Goal: Task Accomplishment & Management: Use online tool/utility

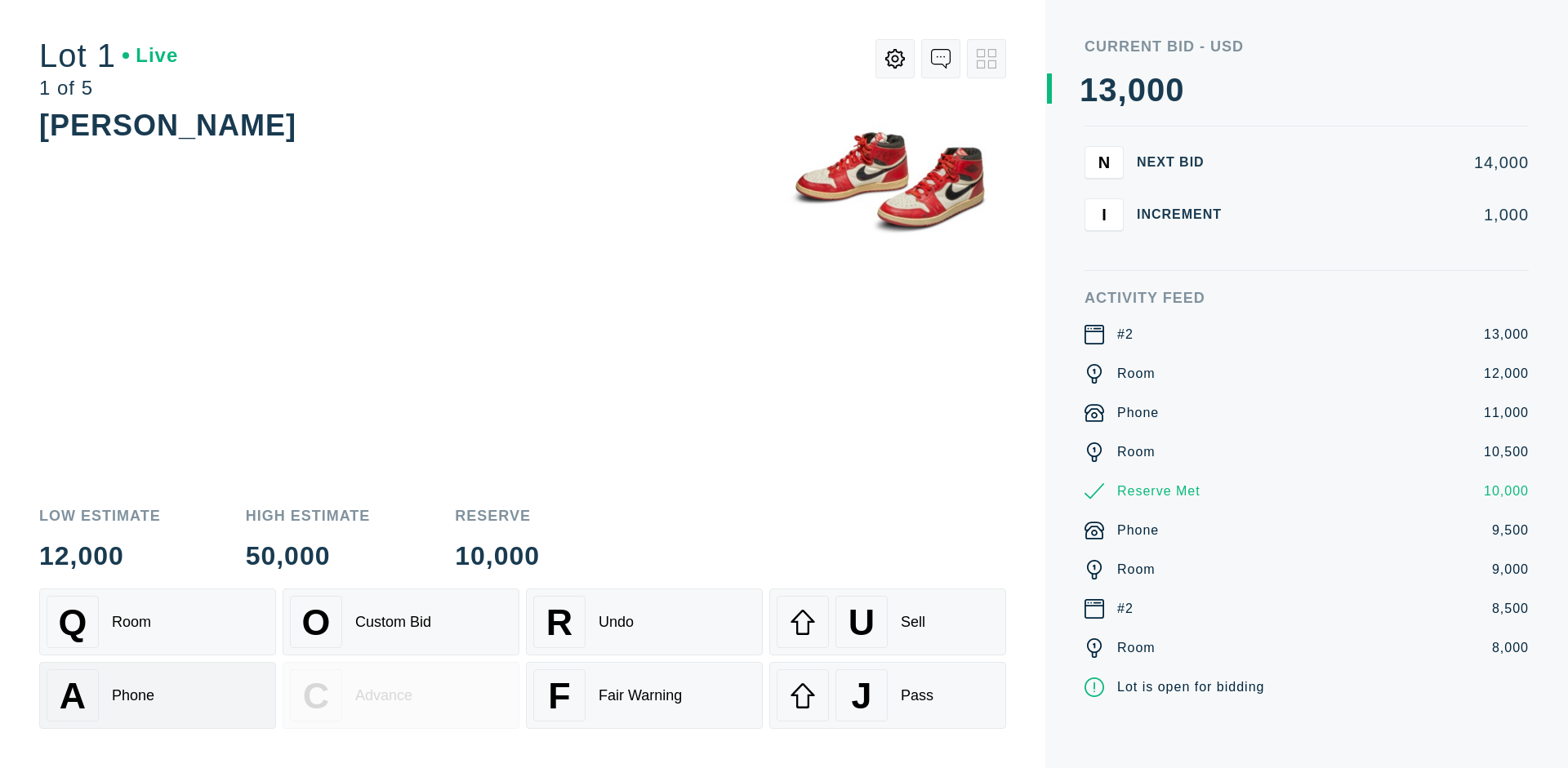
click at [158, 695] on div "A Phone" at bounding box center [157, 695] width 222 height 52
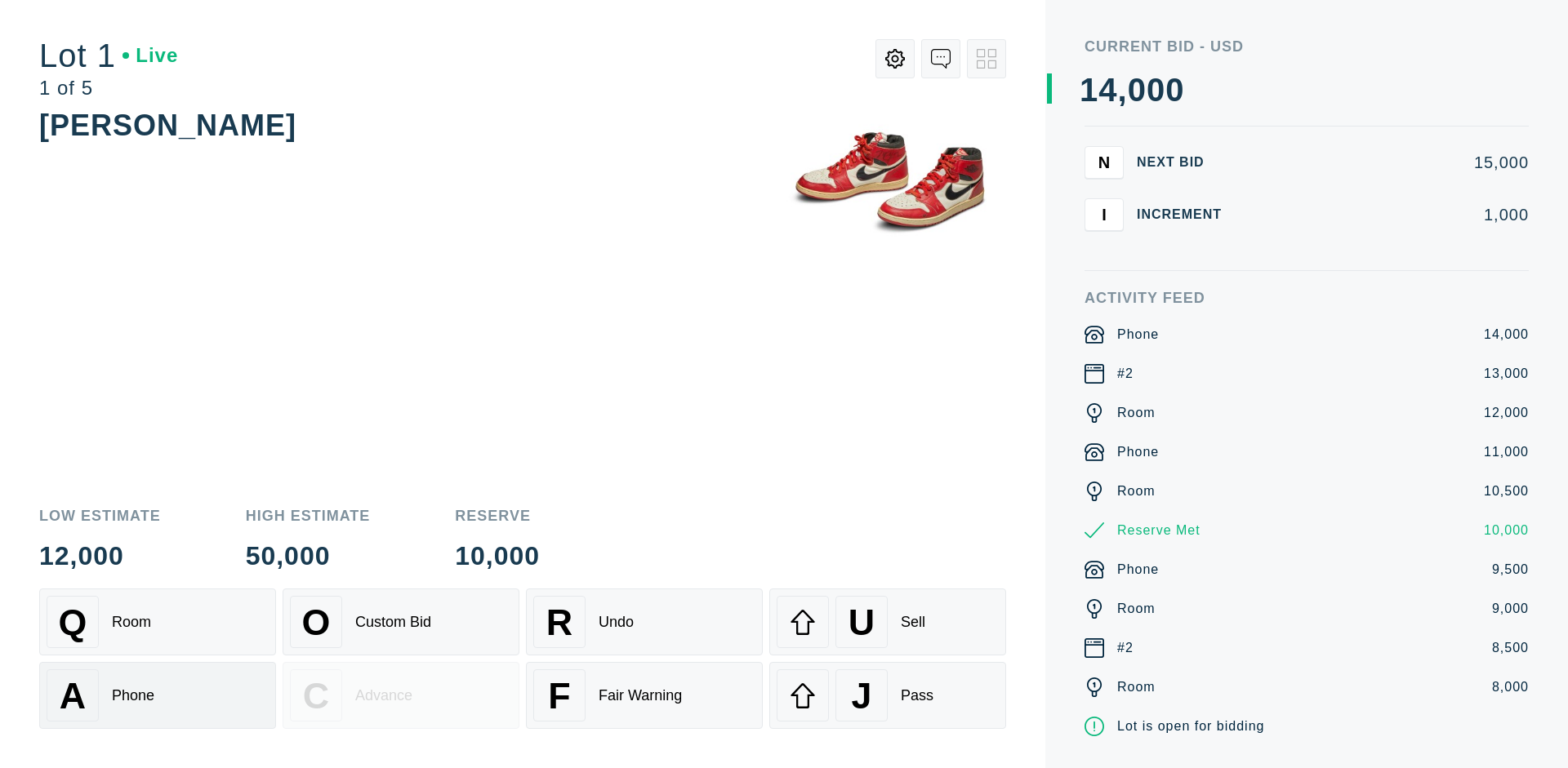
click at [158, 622] on div "Q Room" at bounding box center [157, 622] width 222 height 52
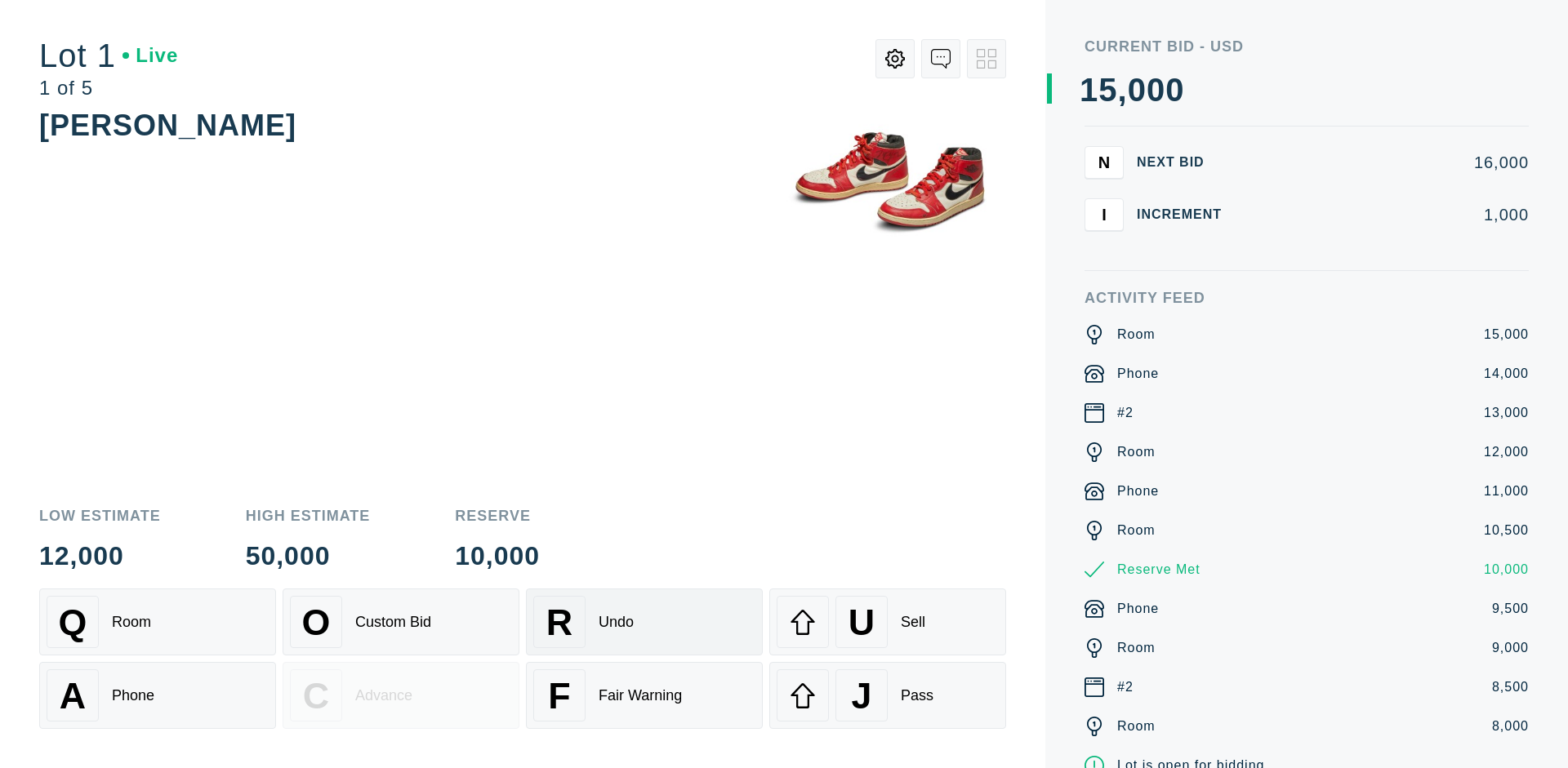
click at [644, 622] on div "R Undo" at bounding box center [644, 622] width 222 height 52
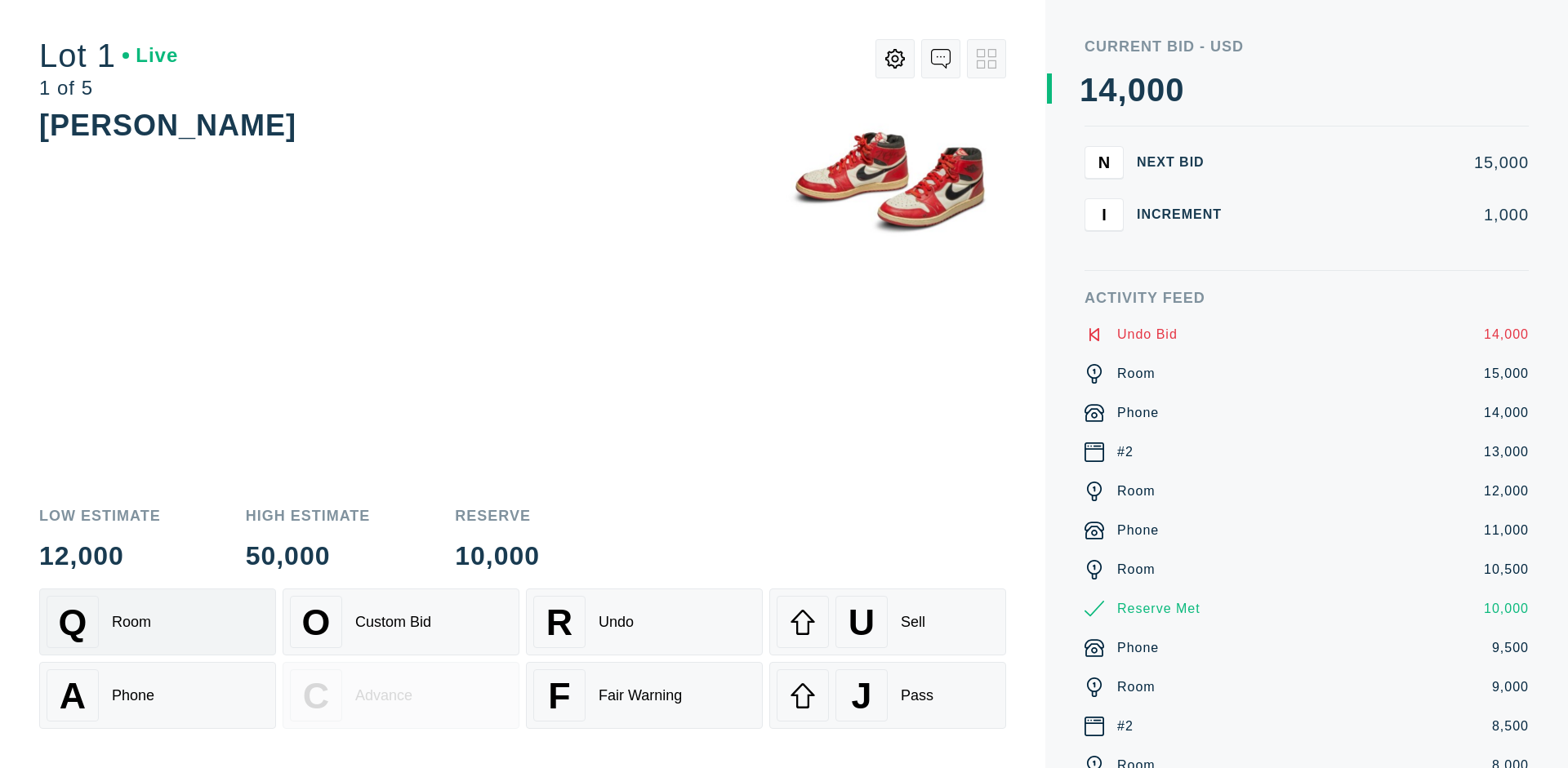
click at [158, 622] on div "Q Room" at bounding box center [157, 622] width 222 height 52
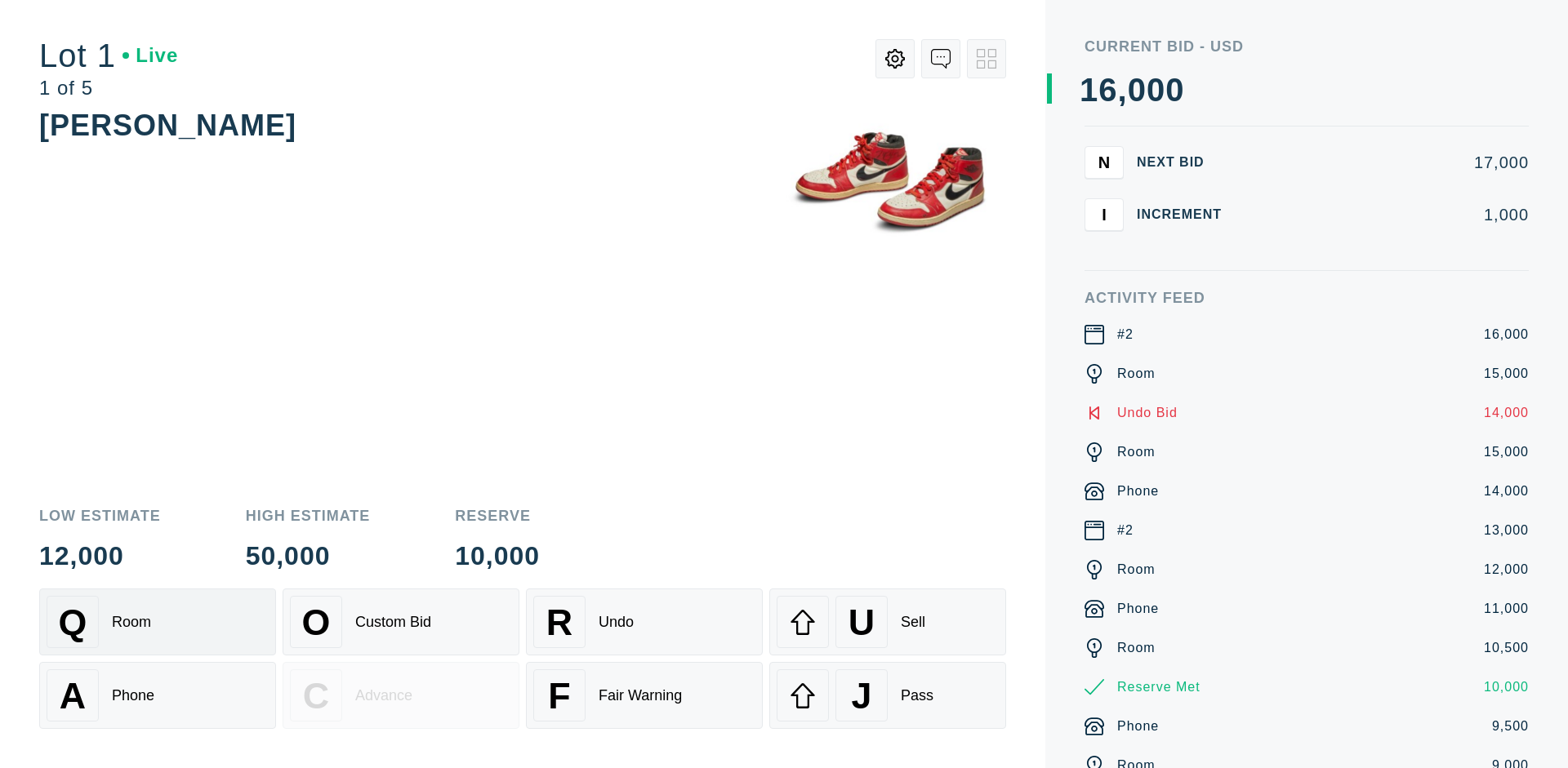
click at [158, 695] on div "A Phone" at bounding box center [157, 695] width 222 height 52
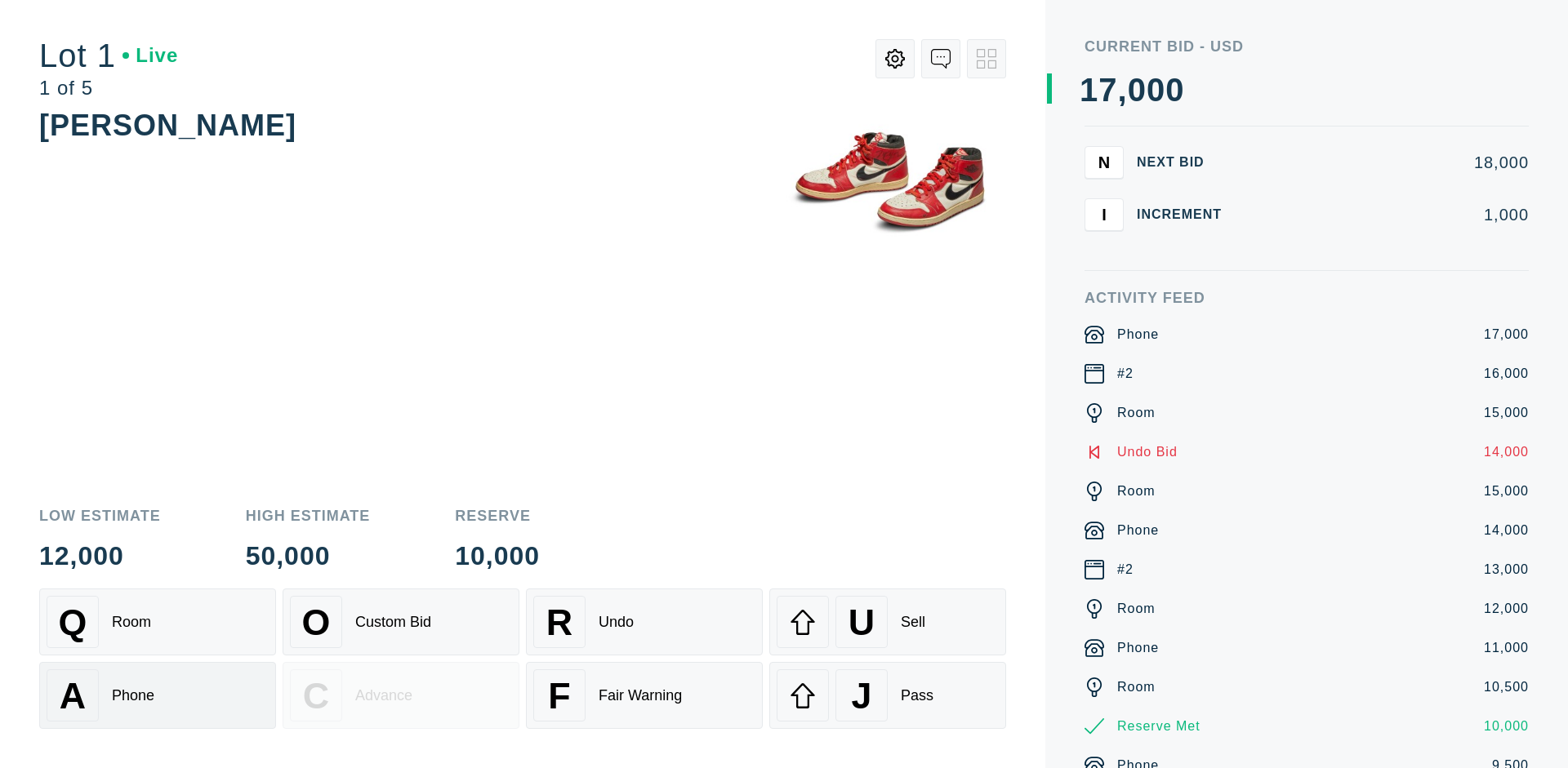
click at [158, 622] on div "Q Room" at bounding box center [157, 622] width 222 height 52
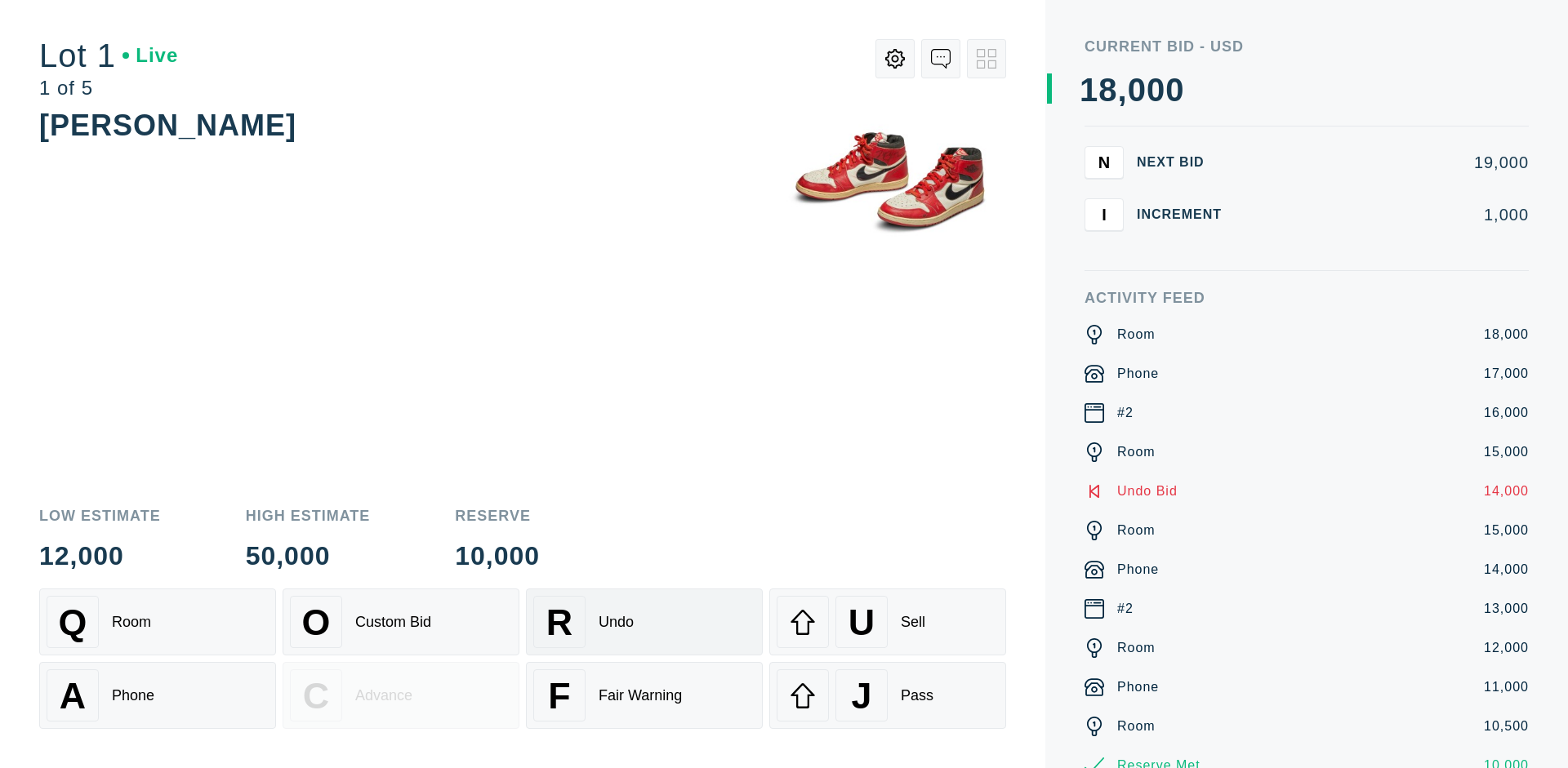
click at [644, 622] on div "R Undo" at bounding box center [644, 622] width 222 height 52
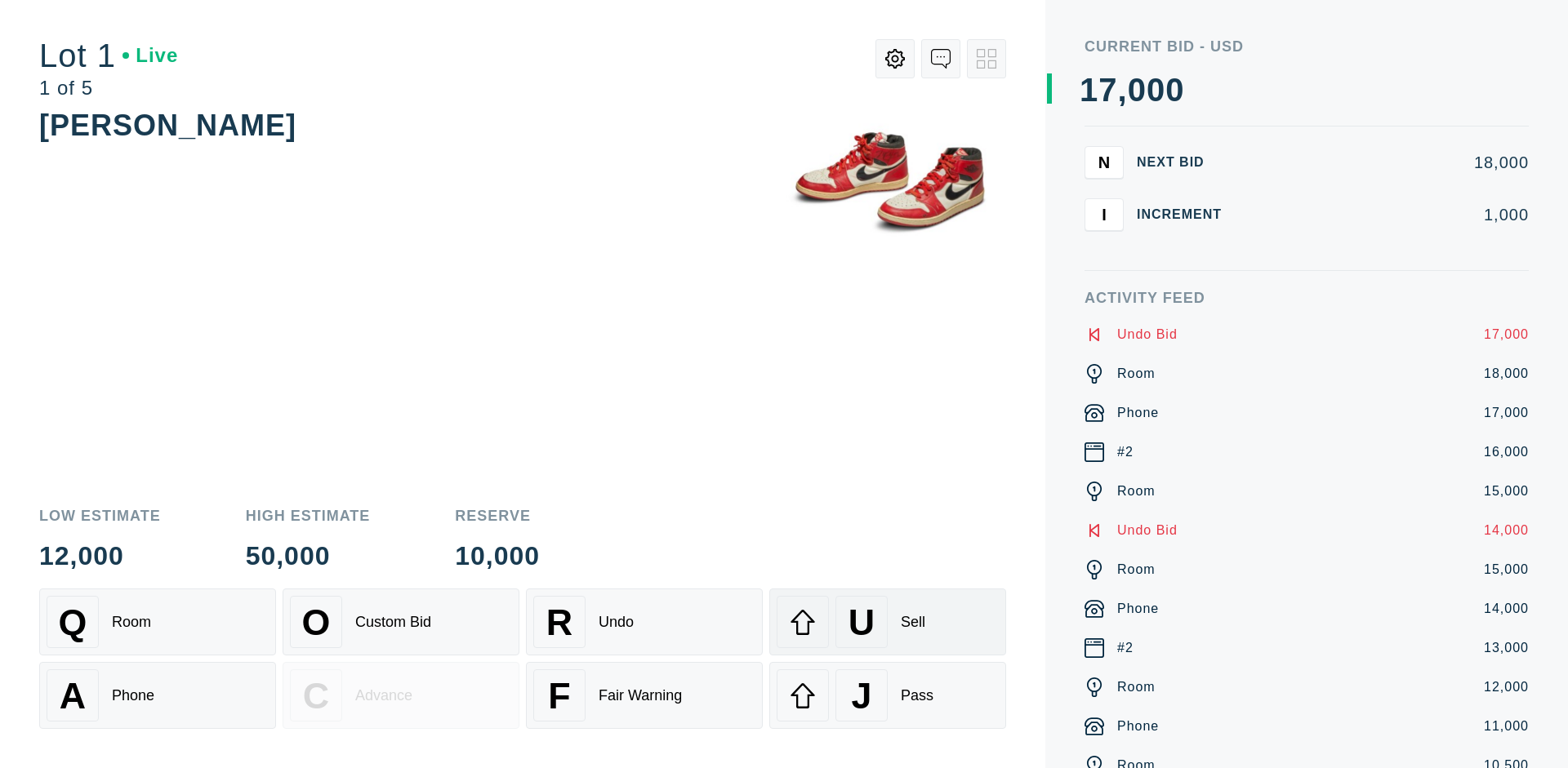
click at [887, 622] on div "U Sell" at bounding box center [887, 622] width 222 height 52
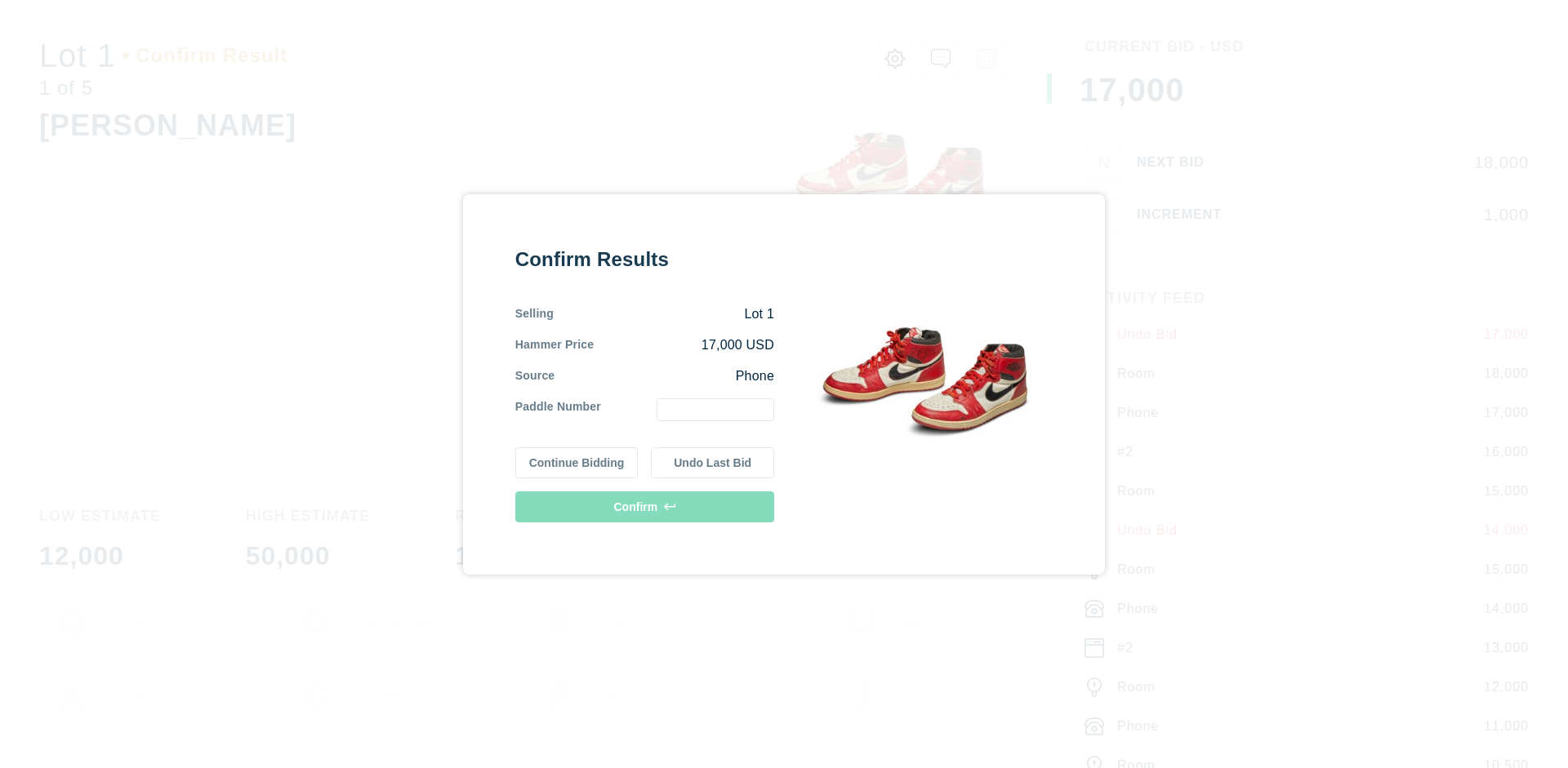
click at [577, 462] on button "Continue Bidding" at bounding box center [577, 462] width 123 height 31
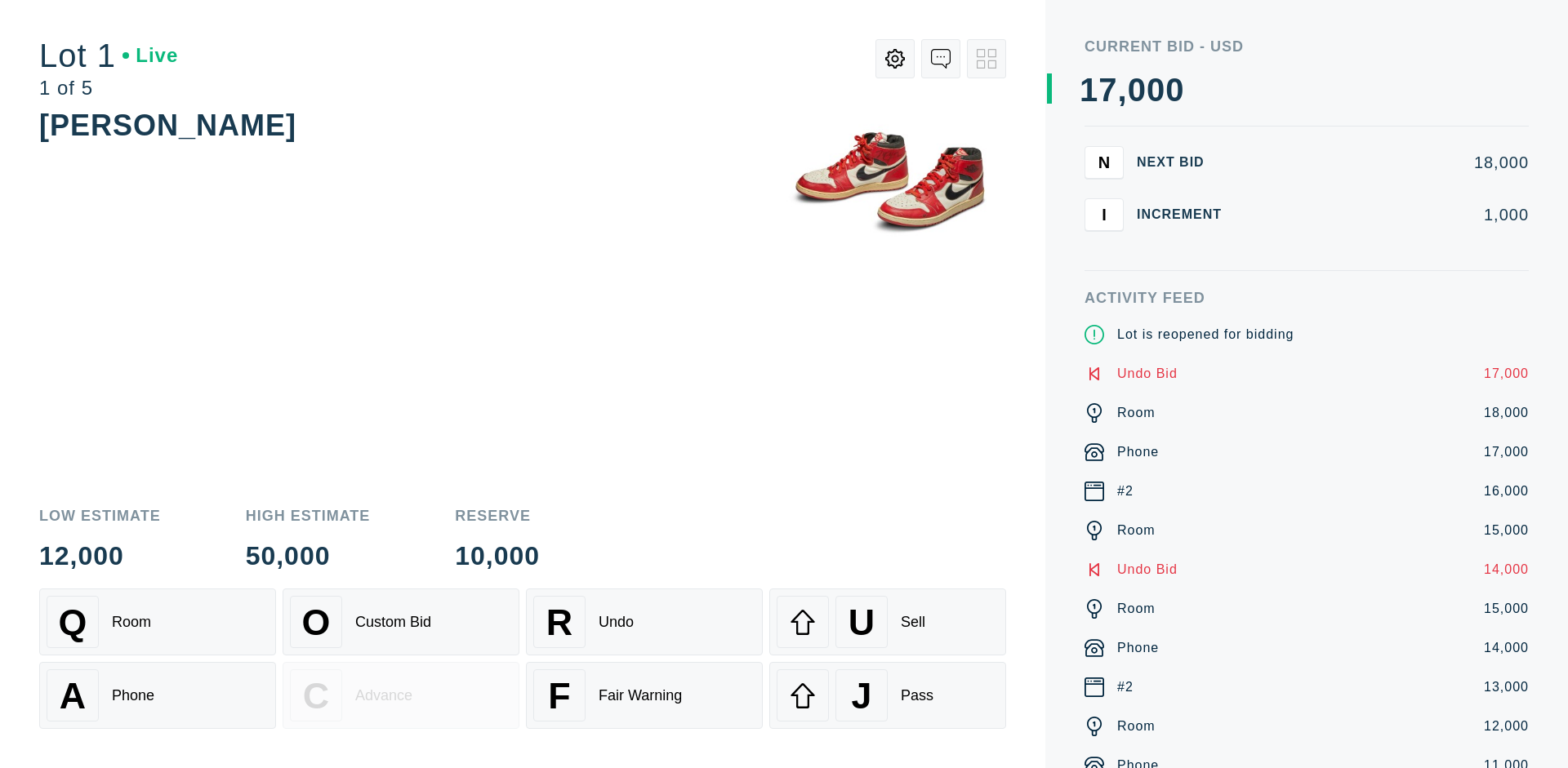
click at [887, 622] on div "U Sell" at bounding box center [887, 622] width 222 height 52
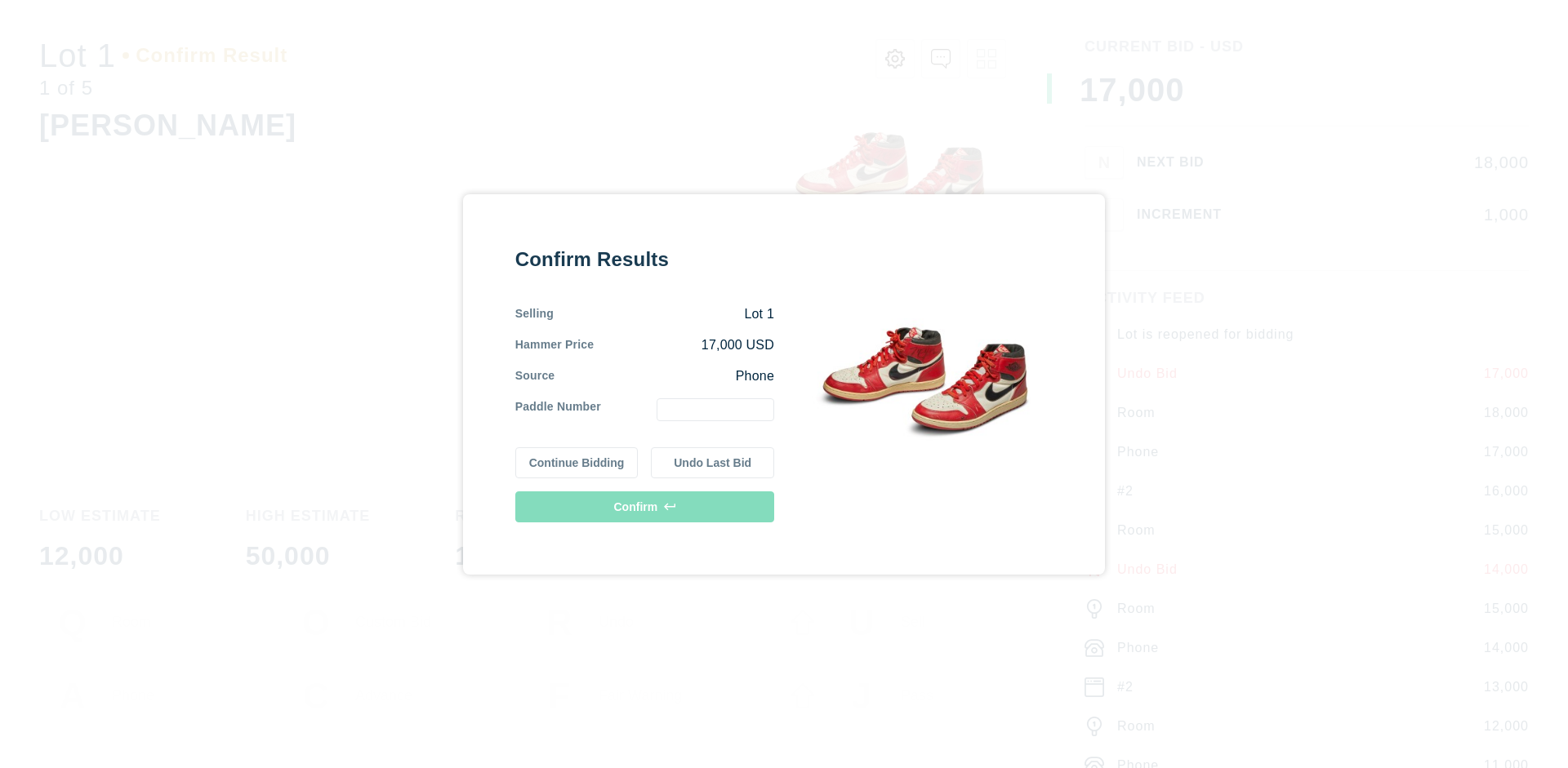
click at [712, 462] on button "Undo Last Bid" at bounding box center [712, 462] width 123 height 31
click at [577, 460] on button "Continue Bidding" at bounding box center [577, 461] width 123 height 31
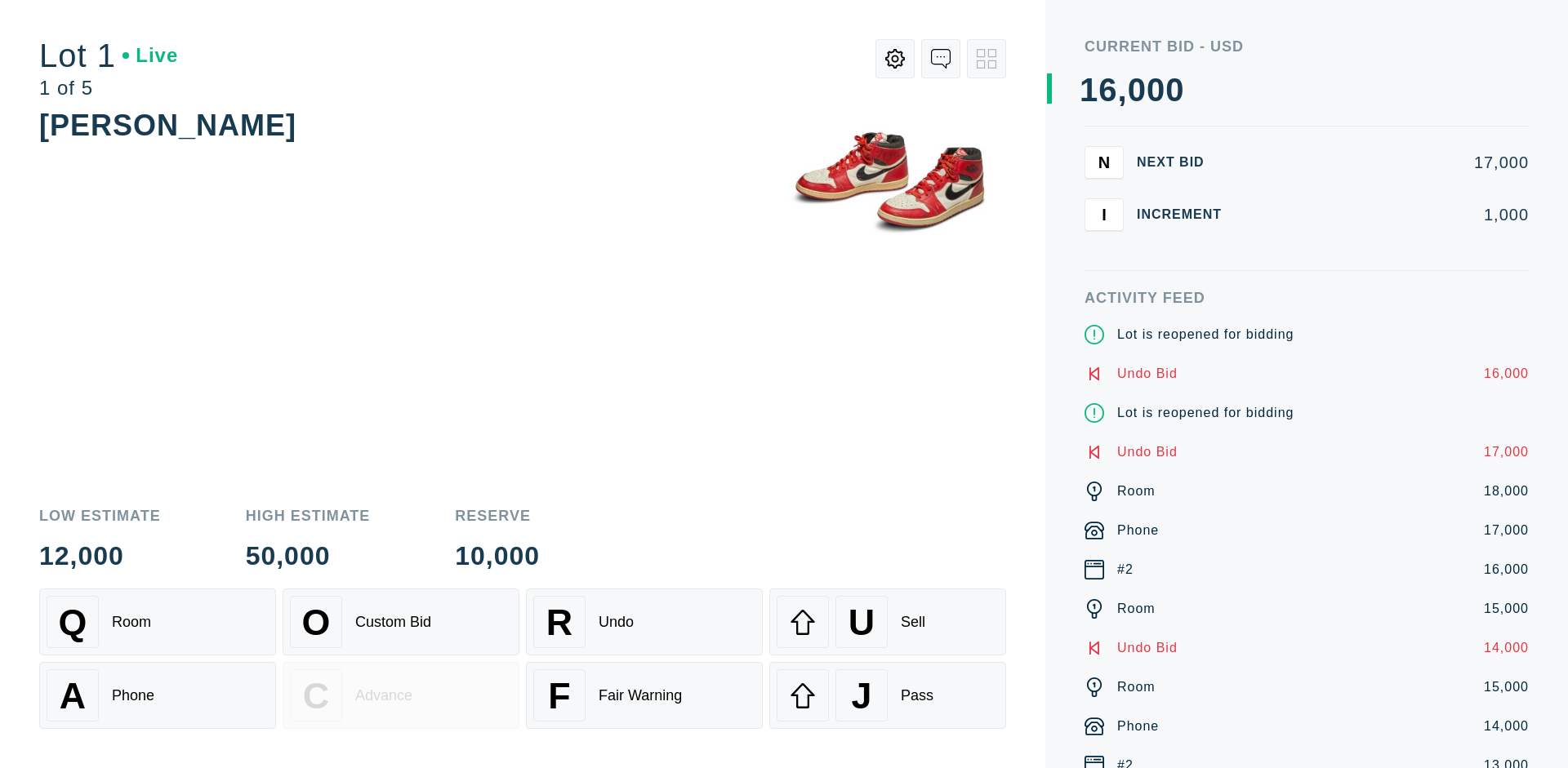
click at [887, 695] on div "J Pass" at bounding box center [887, 695] width 222 height 52
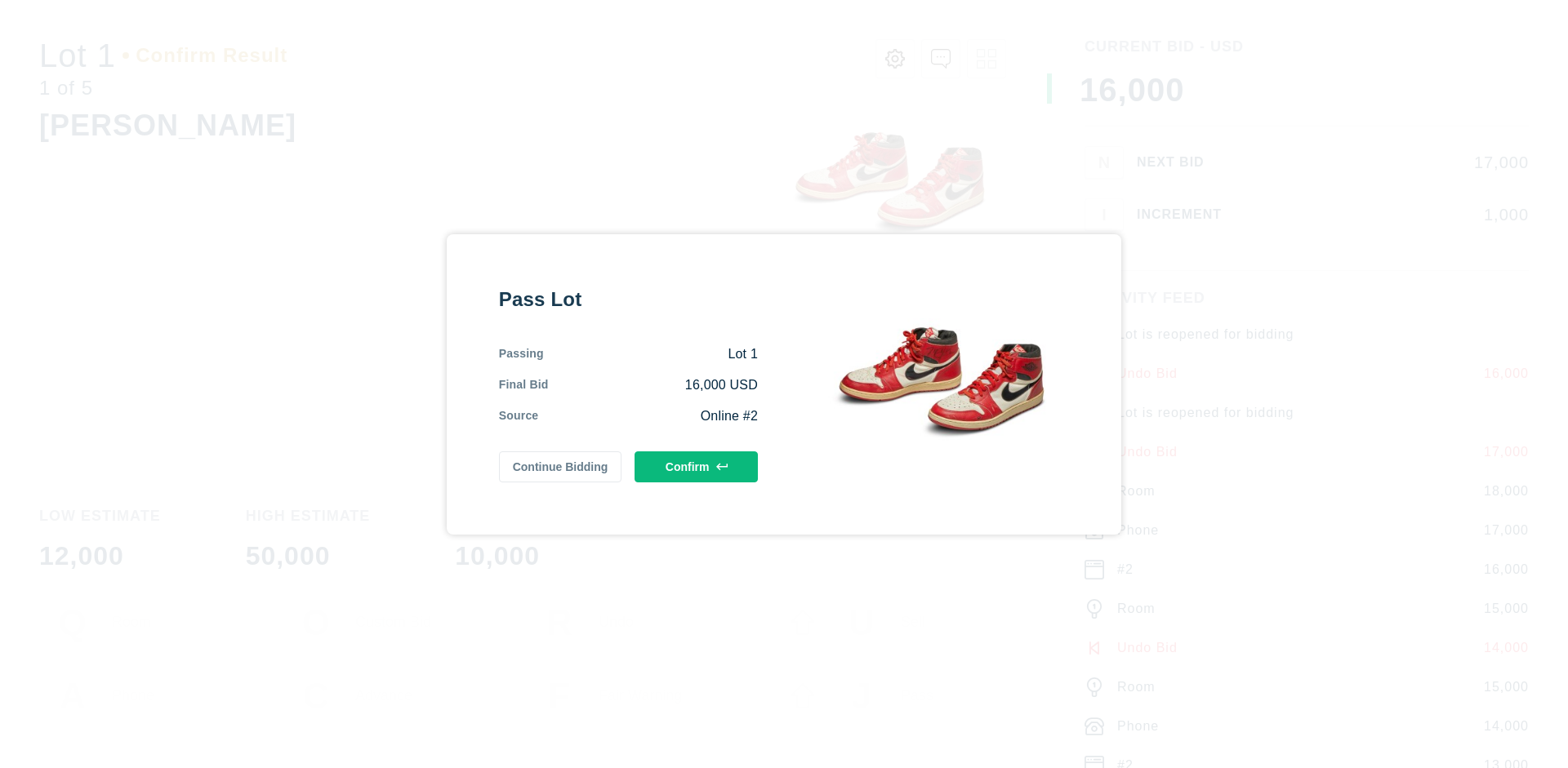
click at [696, 466] on button "Confirm" at bounding box center [696, 467] width 123 height 31
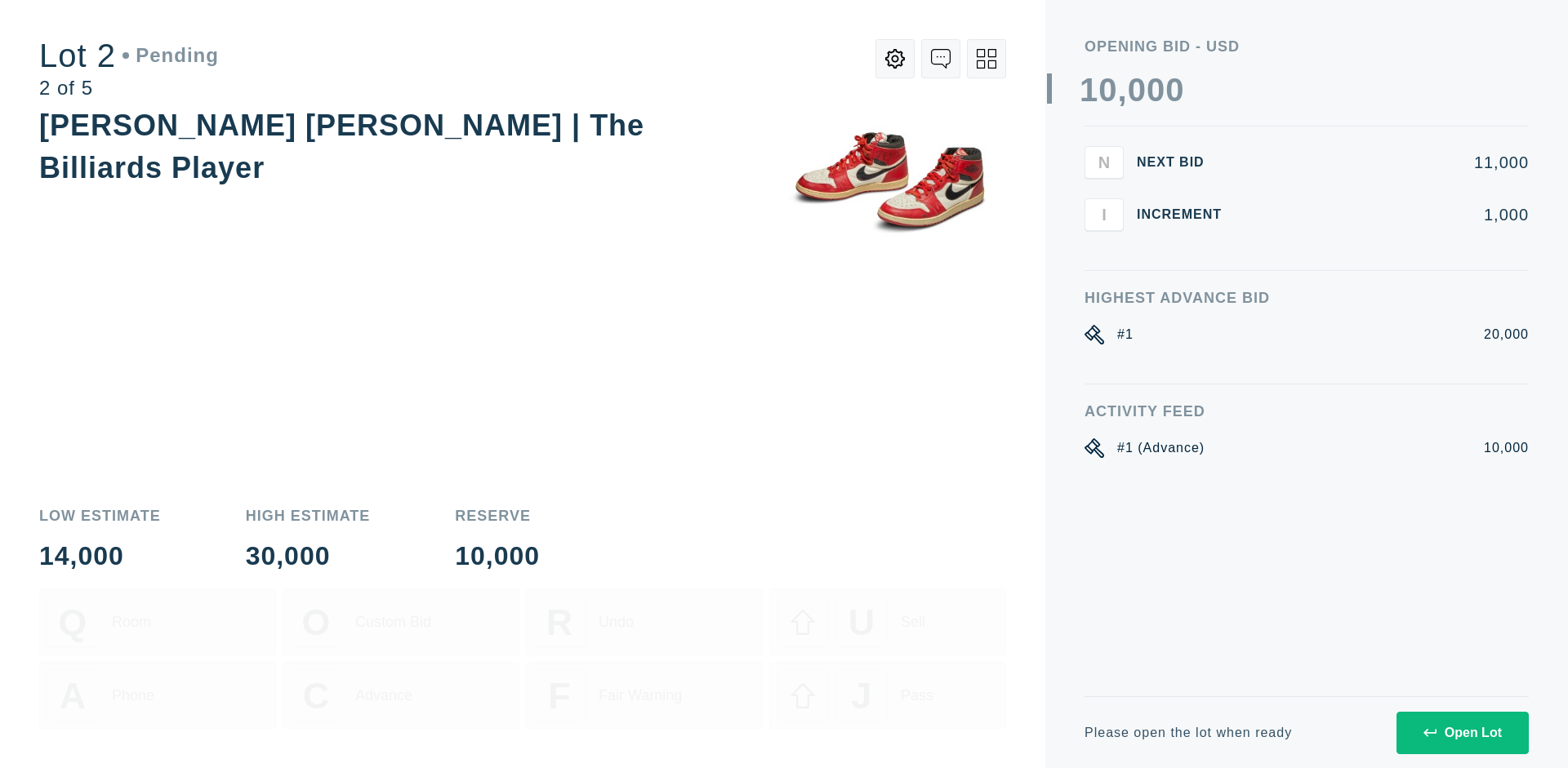
click at [1462, 732] on div "Open Lot" at bounding box center [1463, 733] width 79 height 15
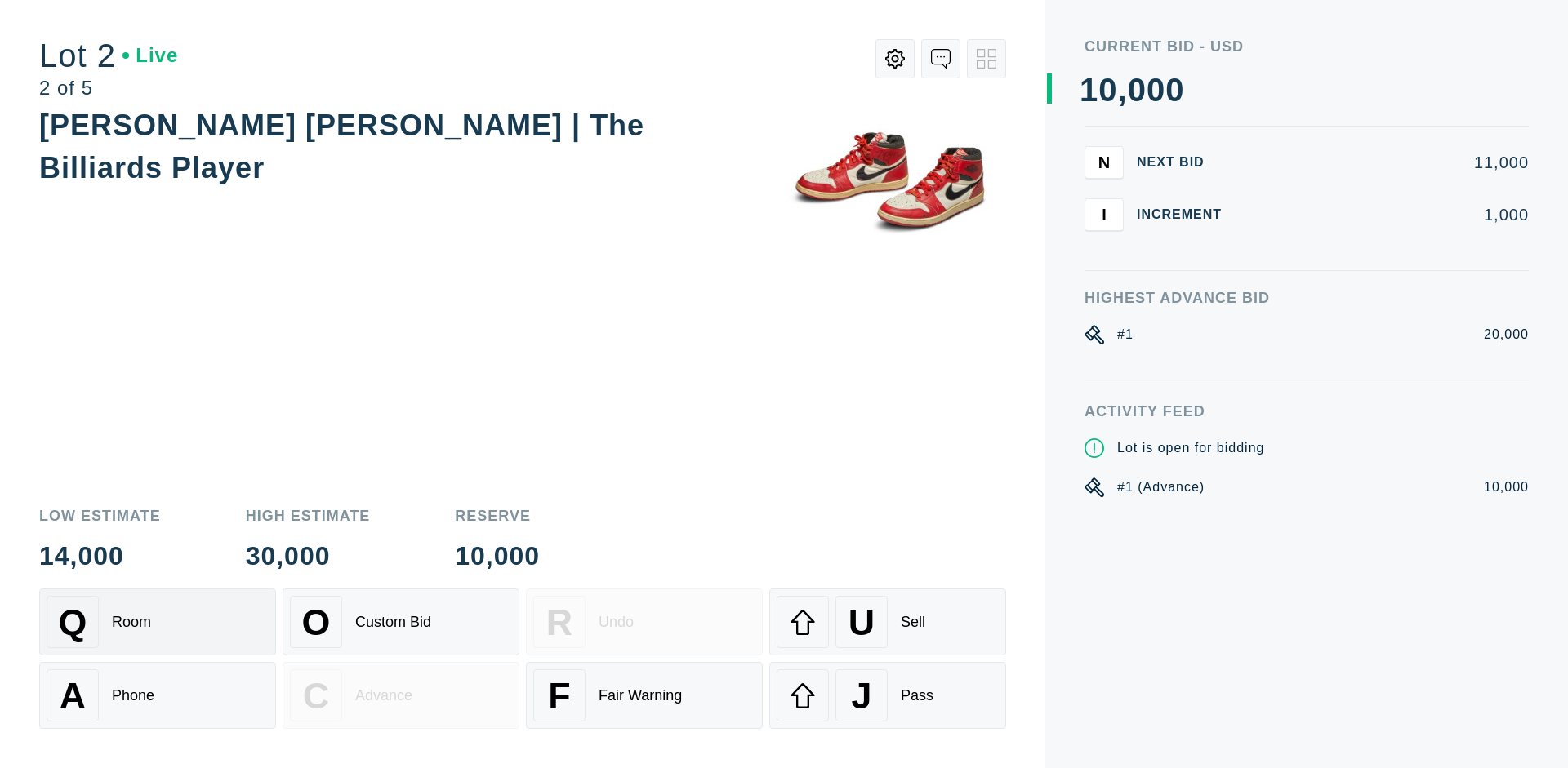
click at [158, 622] on div "Q Room" at bounding box center [157, 622] width 222 height 52
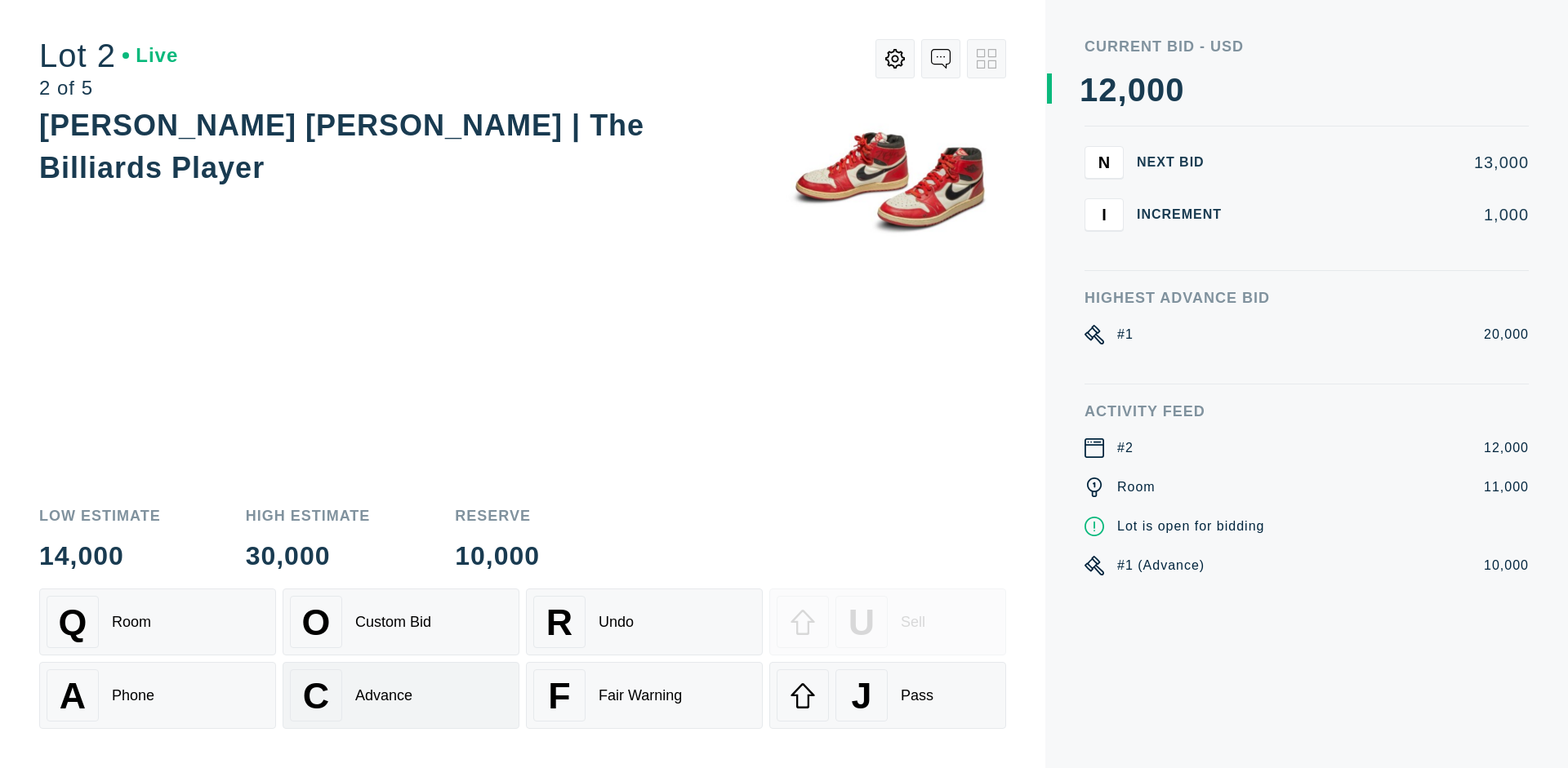
click at [401, 695] on div "Advance" at bounding box center [384, 696] width 57 height 17
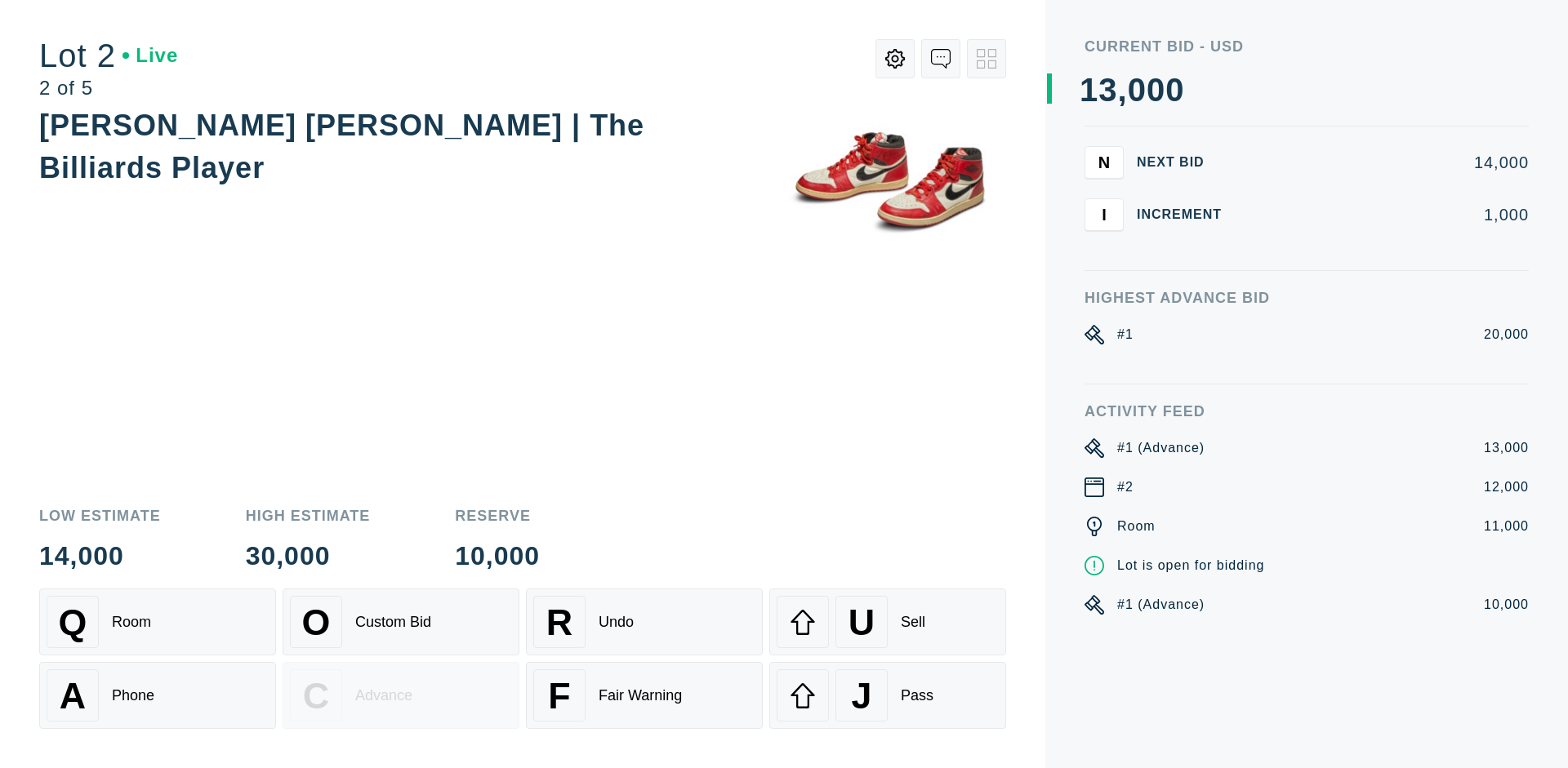
click at [887, 622] on div "U Sell" at bounding box center [887, 622] width 222 height 52
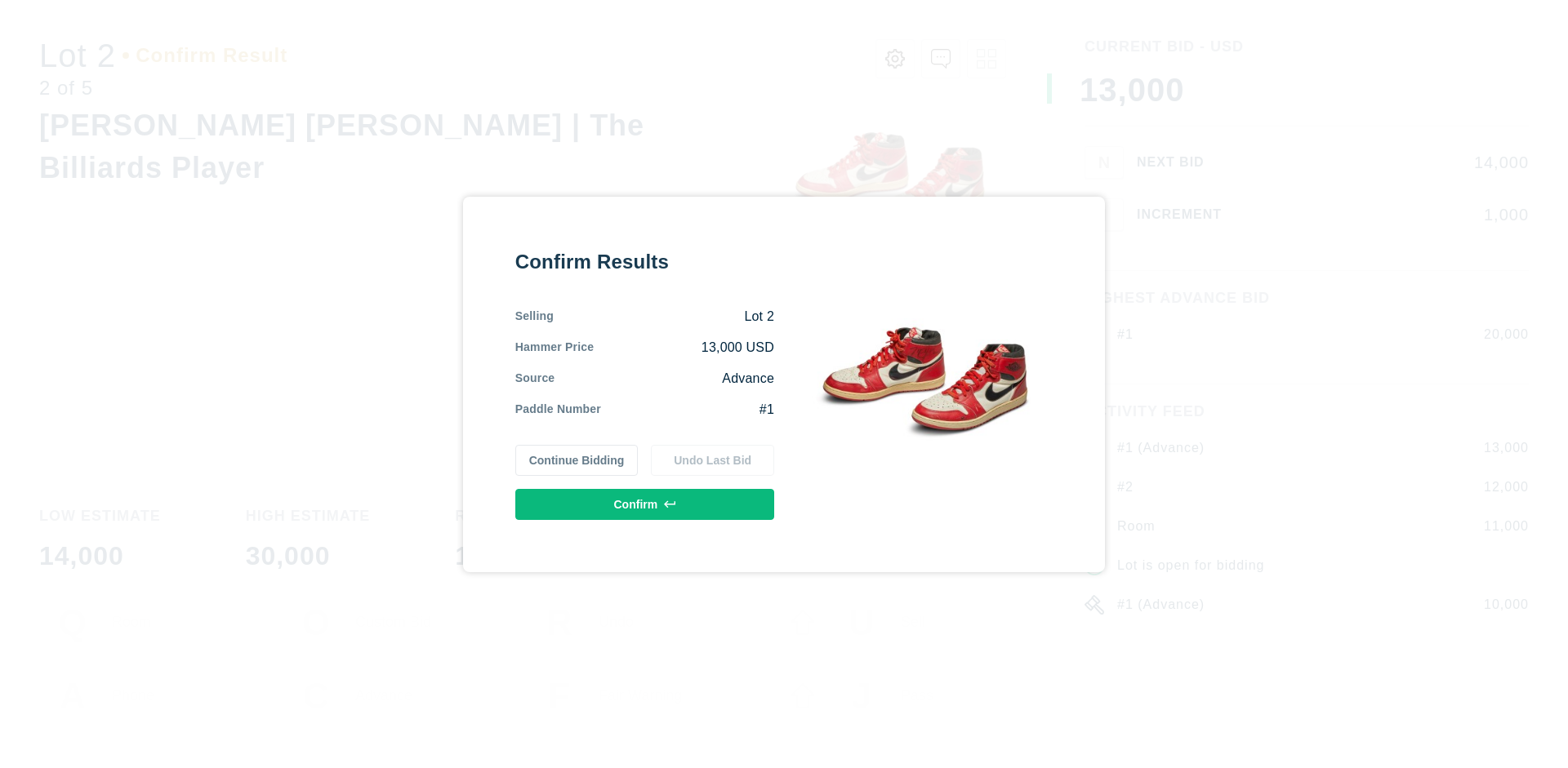
click at [645, 503] on button "Confirm" at bounding box center [645, 504] width 259 height 31
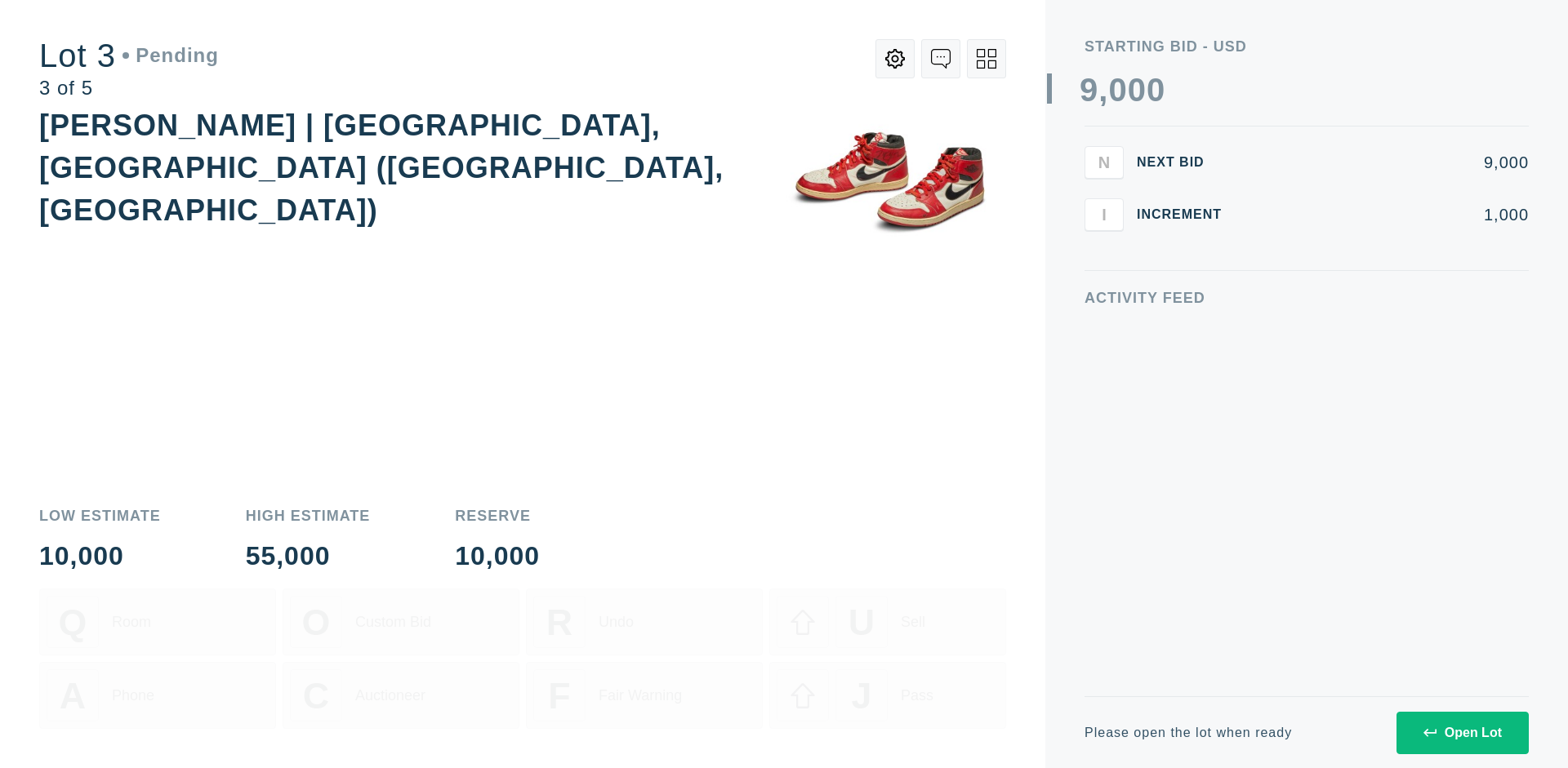
click at [1462, 732] on div "Open Lot" at bounding box center [1463, 733] width 79 height 15
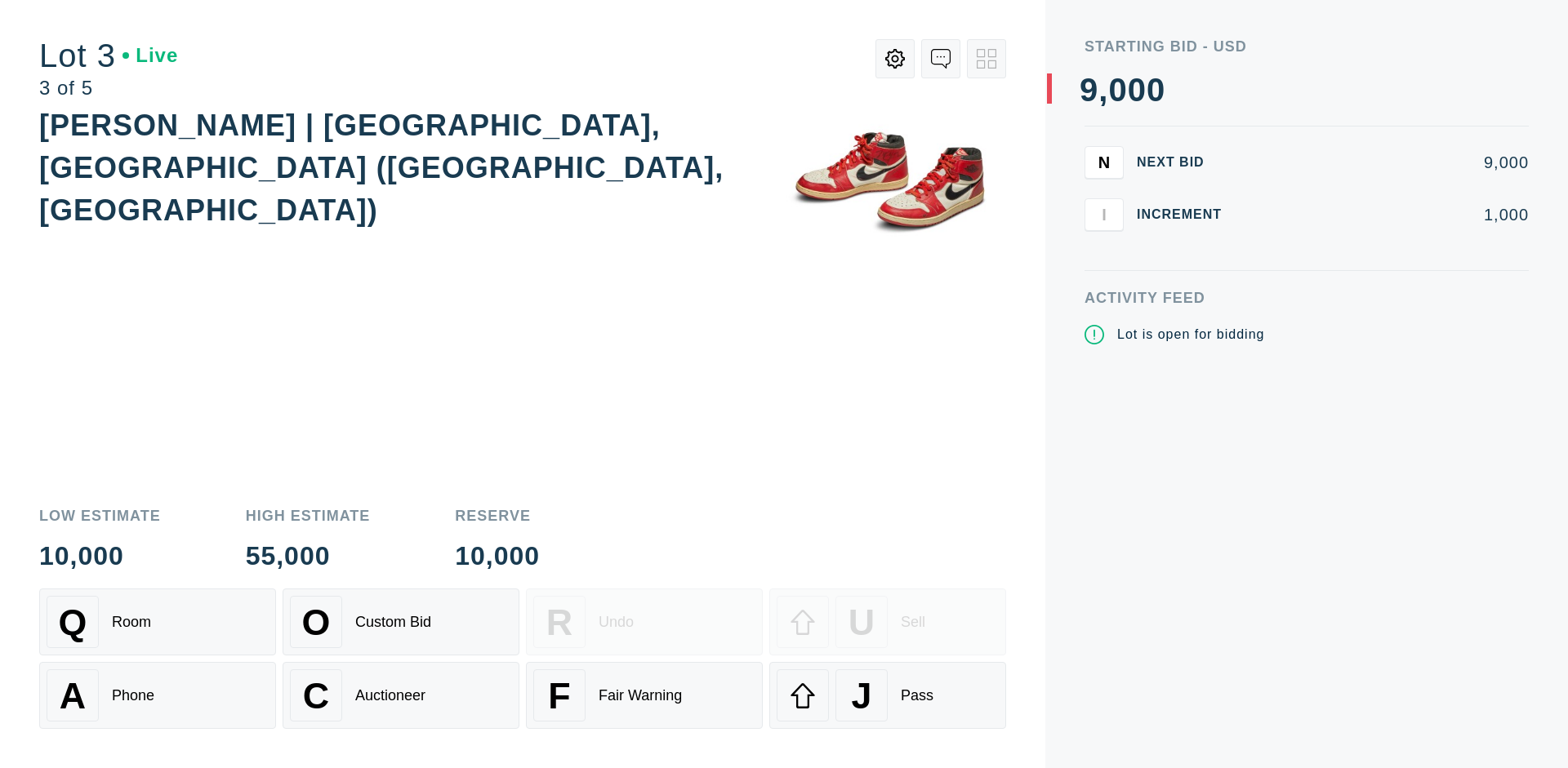
click at [887, 695] on div "J Pass" at bounding box center [887, 695] width 222 height 52
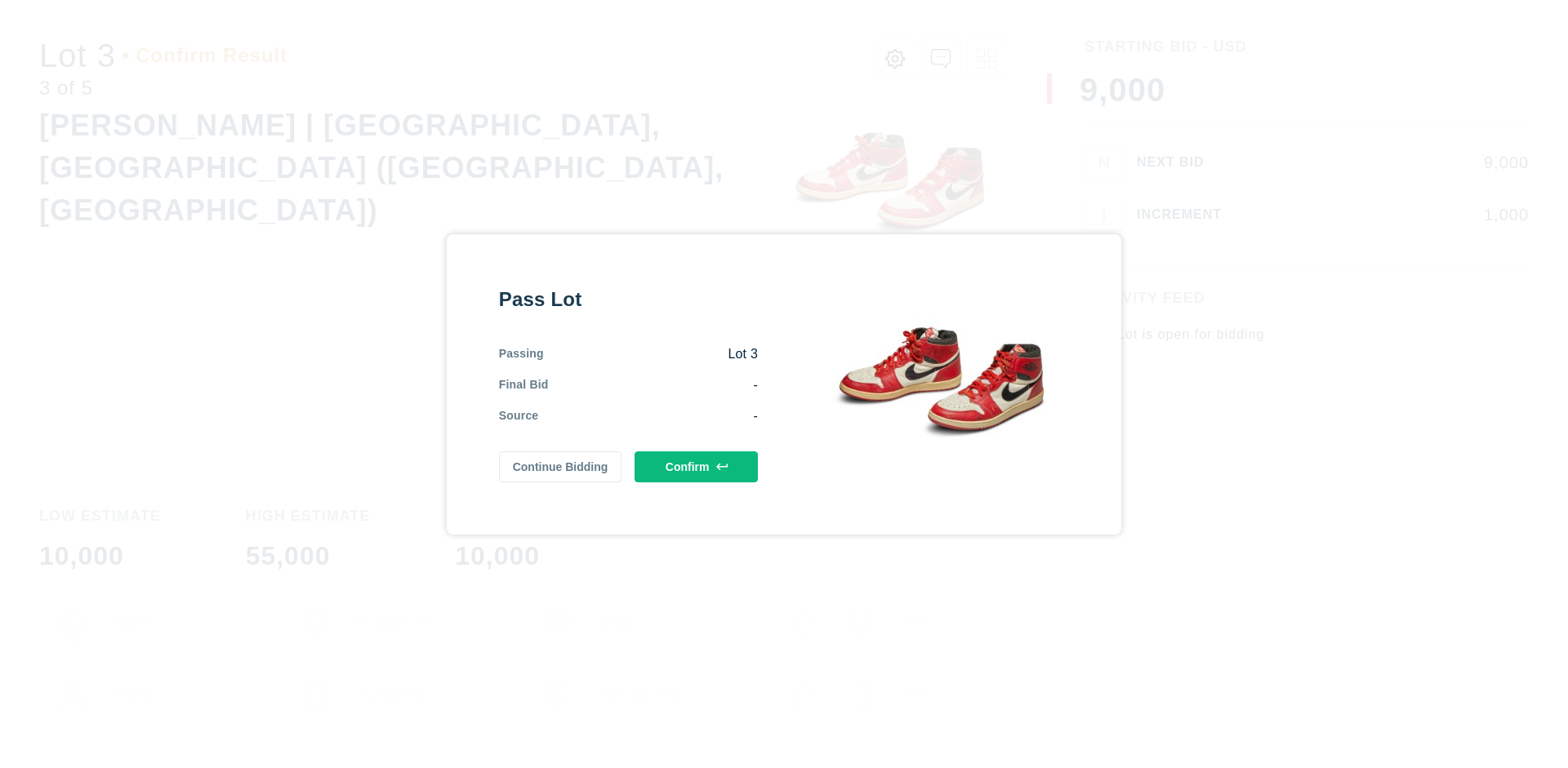
click at [696, 466] on button "Confirm" at bounding box center [696, 467] width 123 height 31
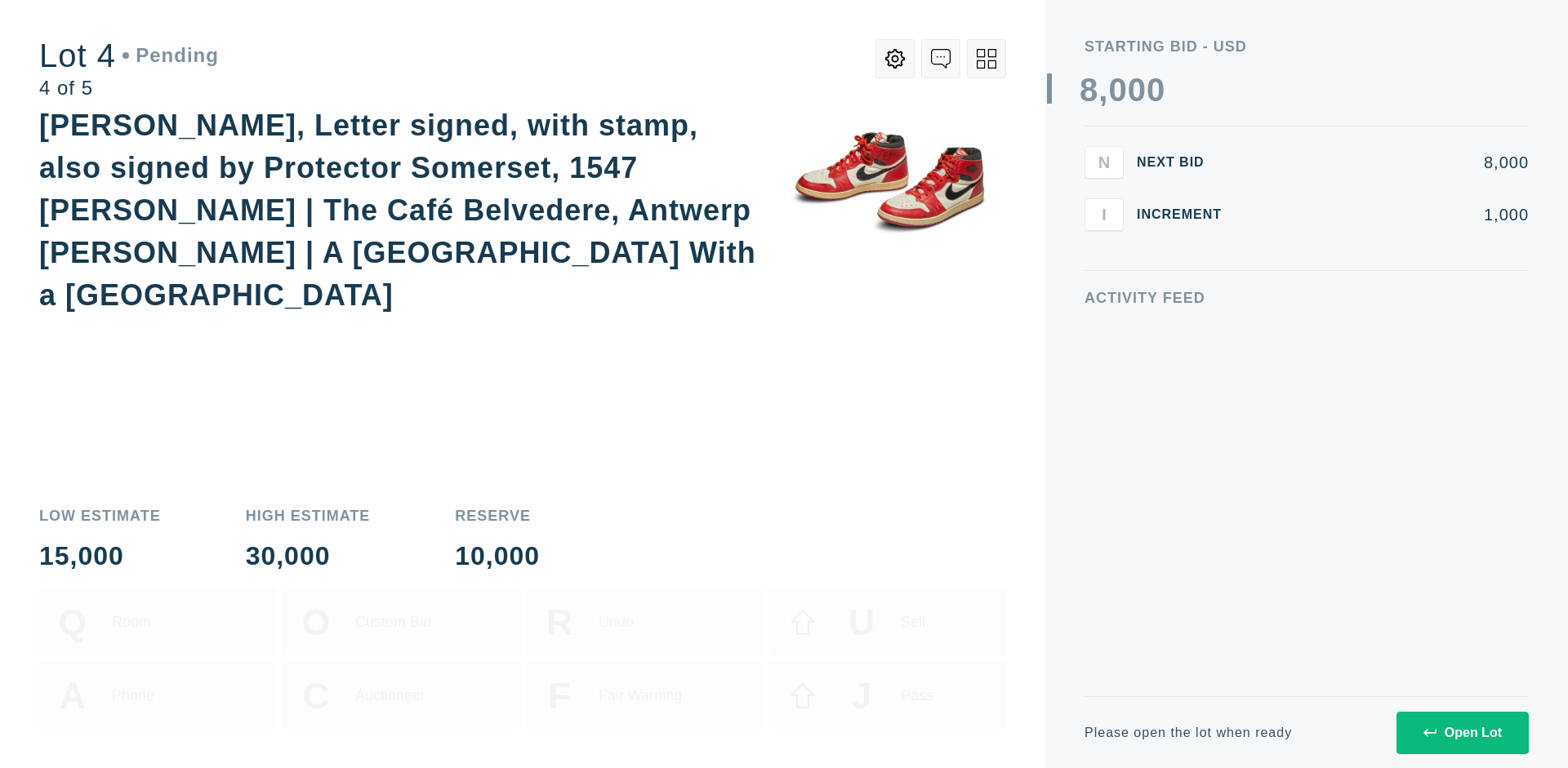
click at [1462, 732] on div "Open Lot" at bounding box center [1463, 733] width 79 height 15
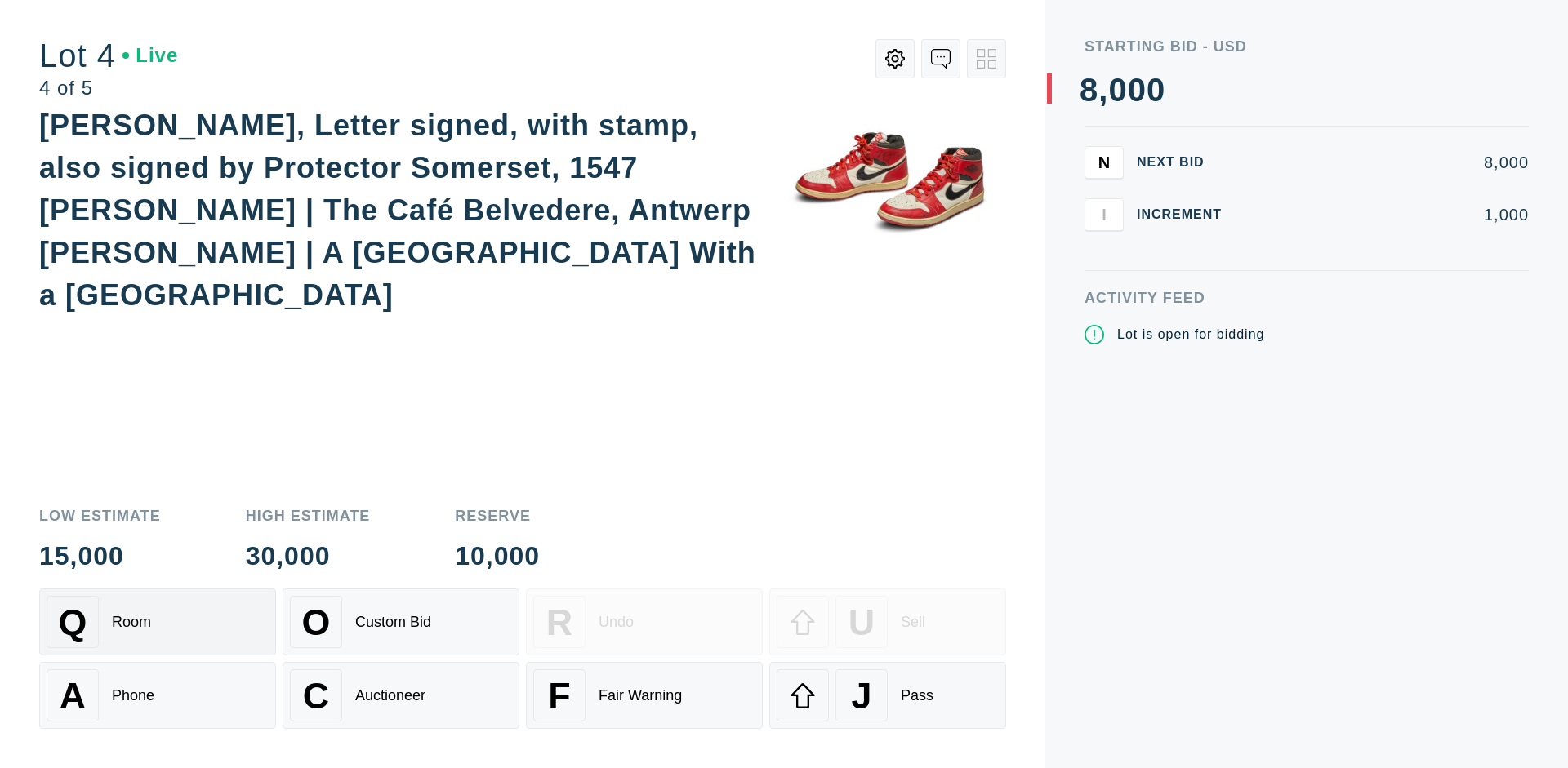
click at [158, 622] on div "Q Room" at bounding box center [157, 622] width 222 height 52
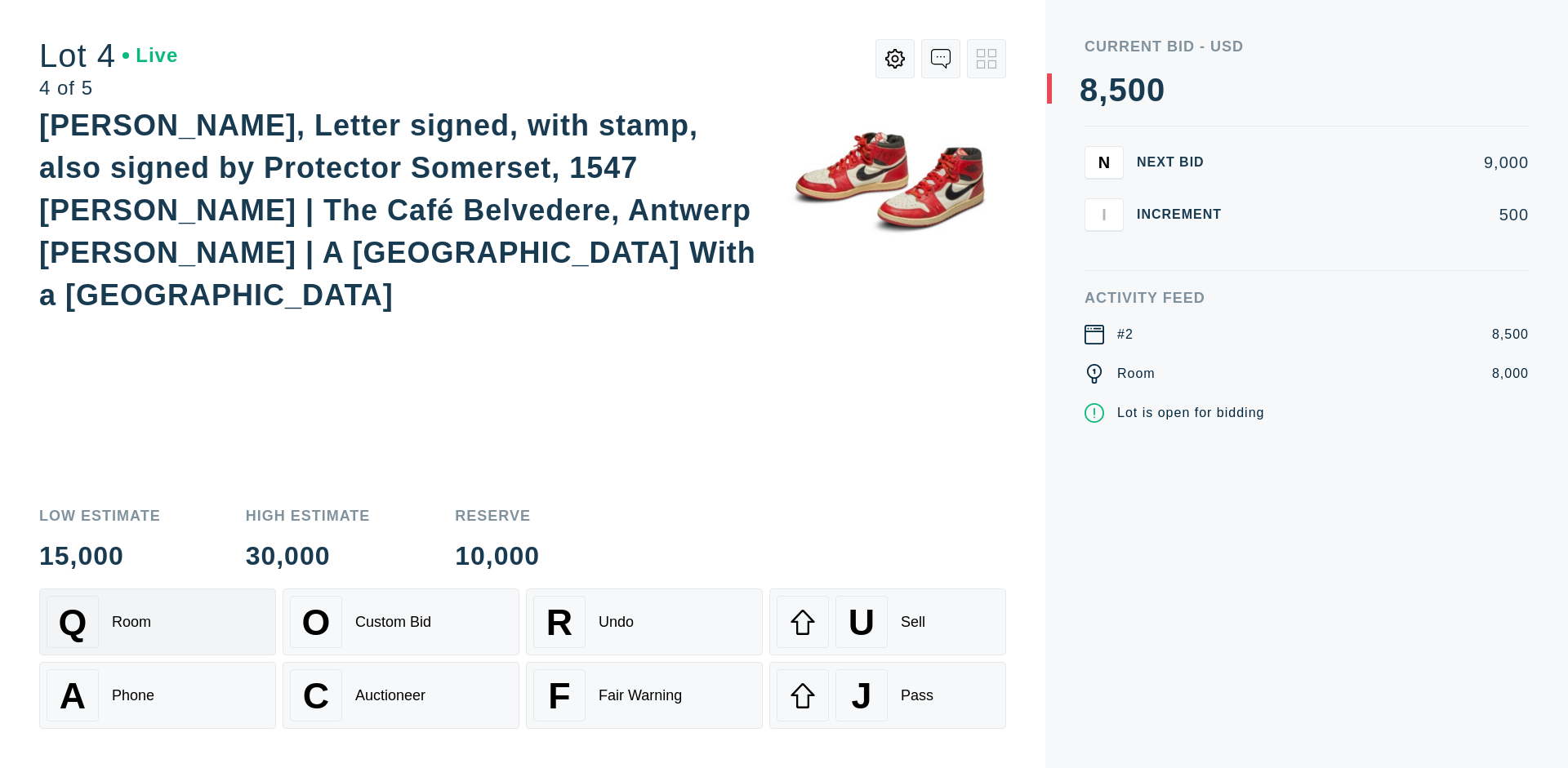
click at [401, 695] on div "Auctioneer" at bounding box center [391, 696] width 70 height 17
click at [887, 695] on div "J Pass" at bounding box center [887, 695] width 222 height 52
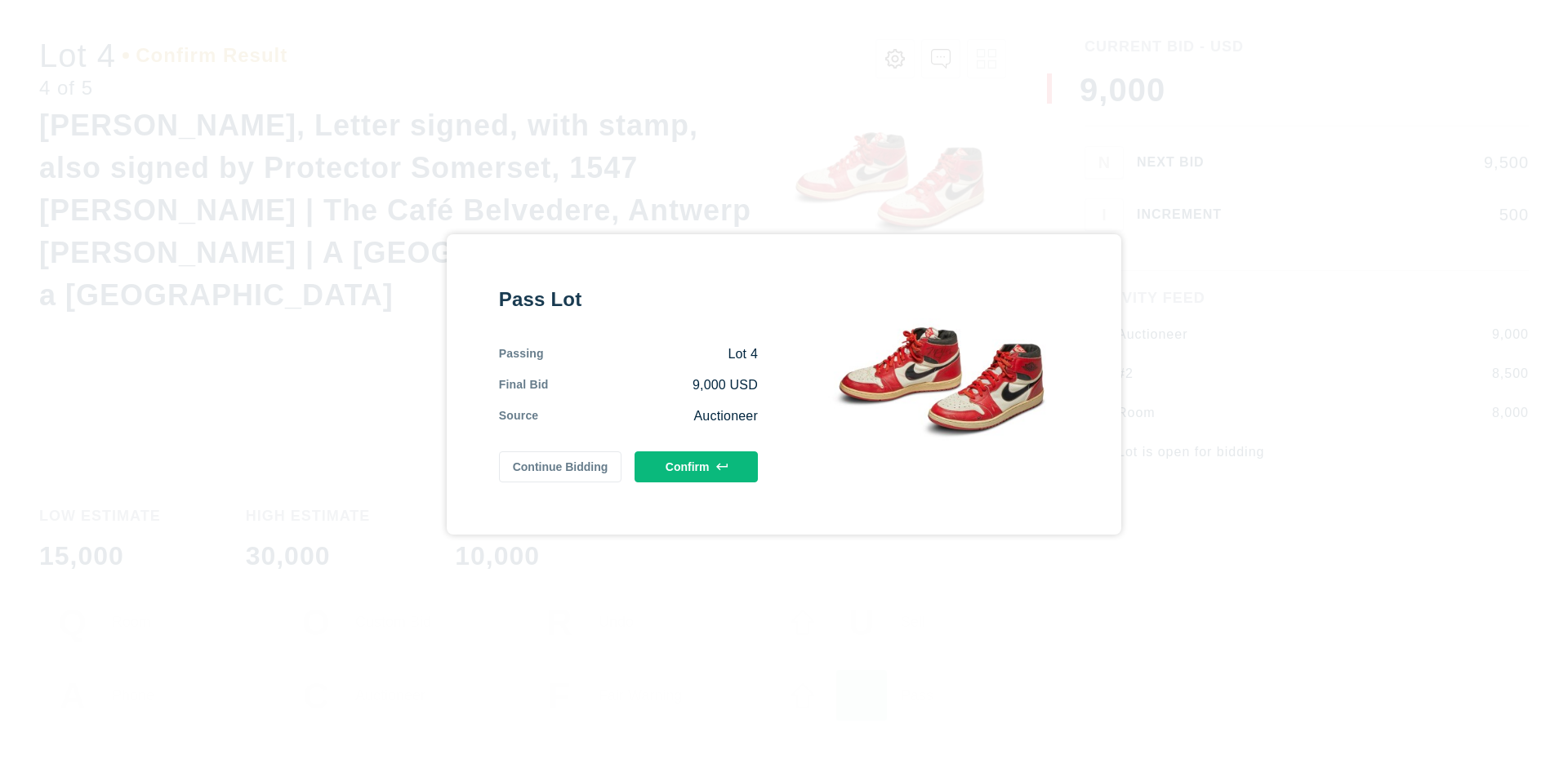
click at [696, 466] on button "Confirm" at bounding box center [696, 467] width 123 height 31
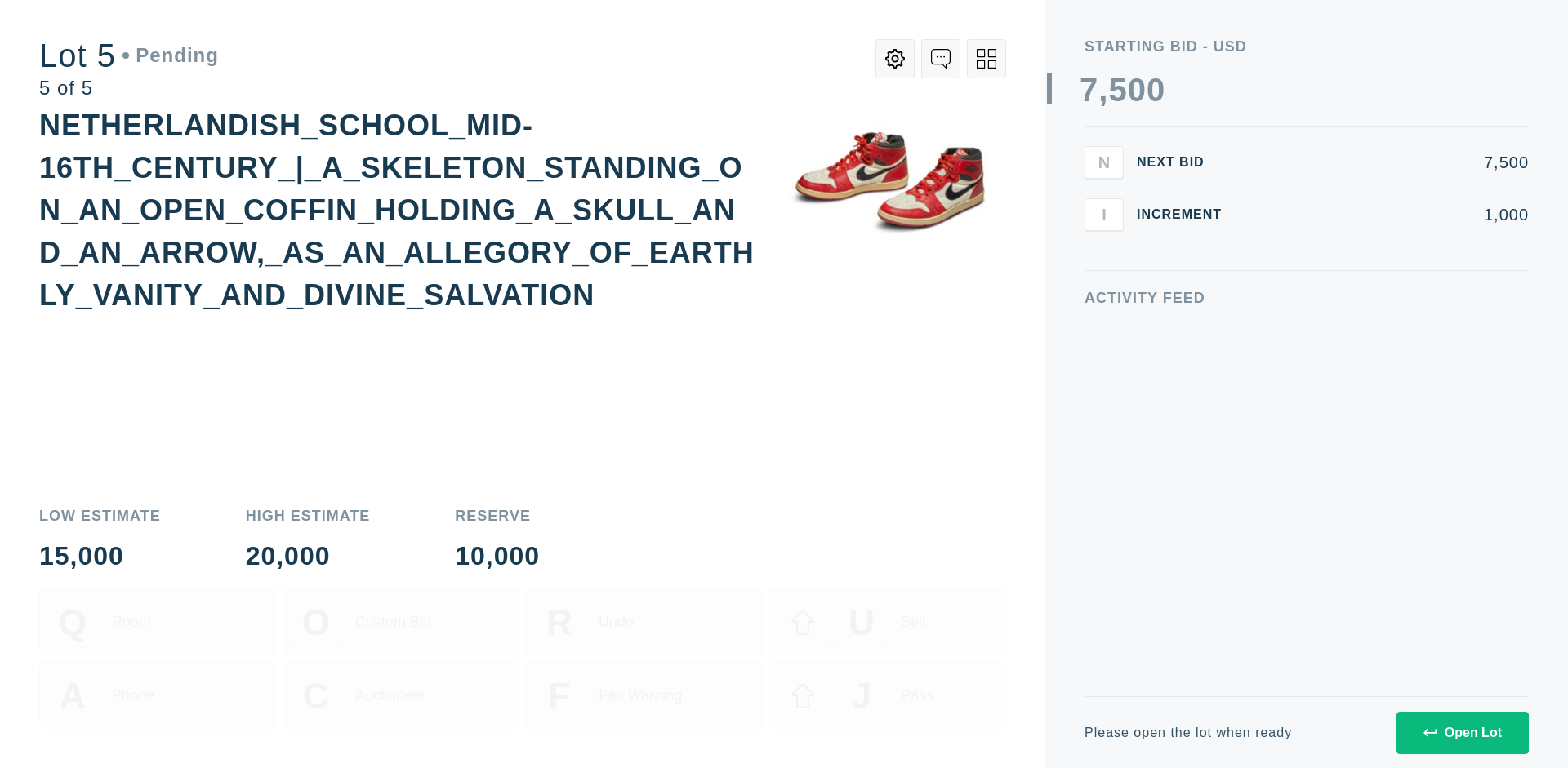
click at [1462, 732] on div "Open Lot" at bounding box center [1463, 733] width 79 height 15
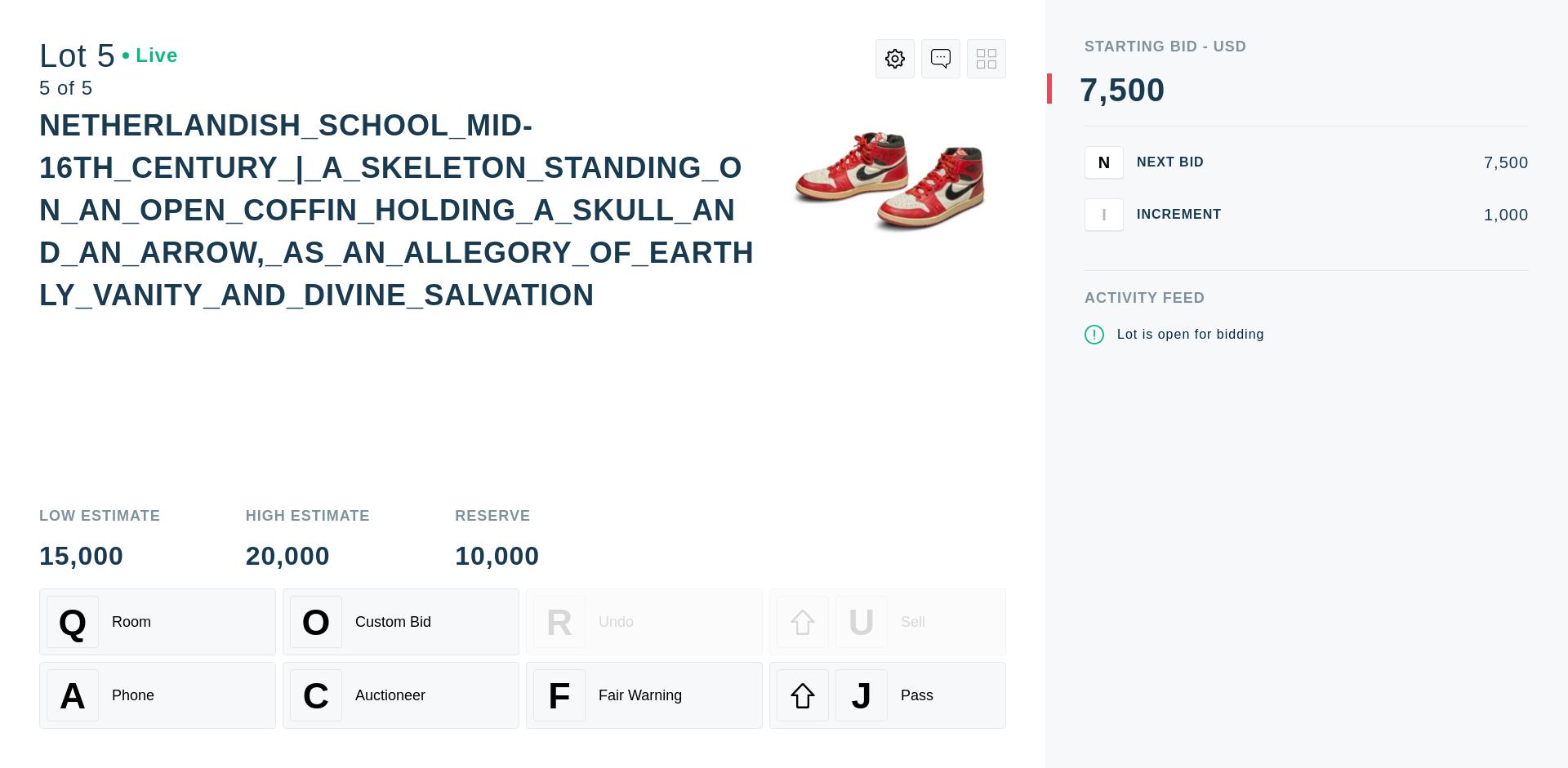
click at [158, 622] on div "Q Room" at bounding box center [157, 622] width 222 height 52
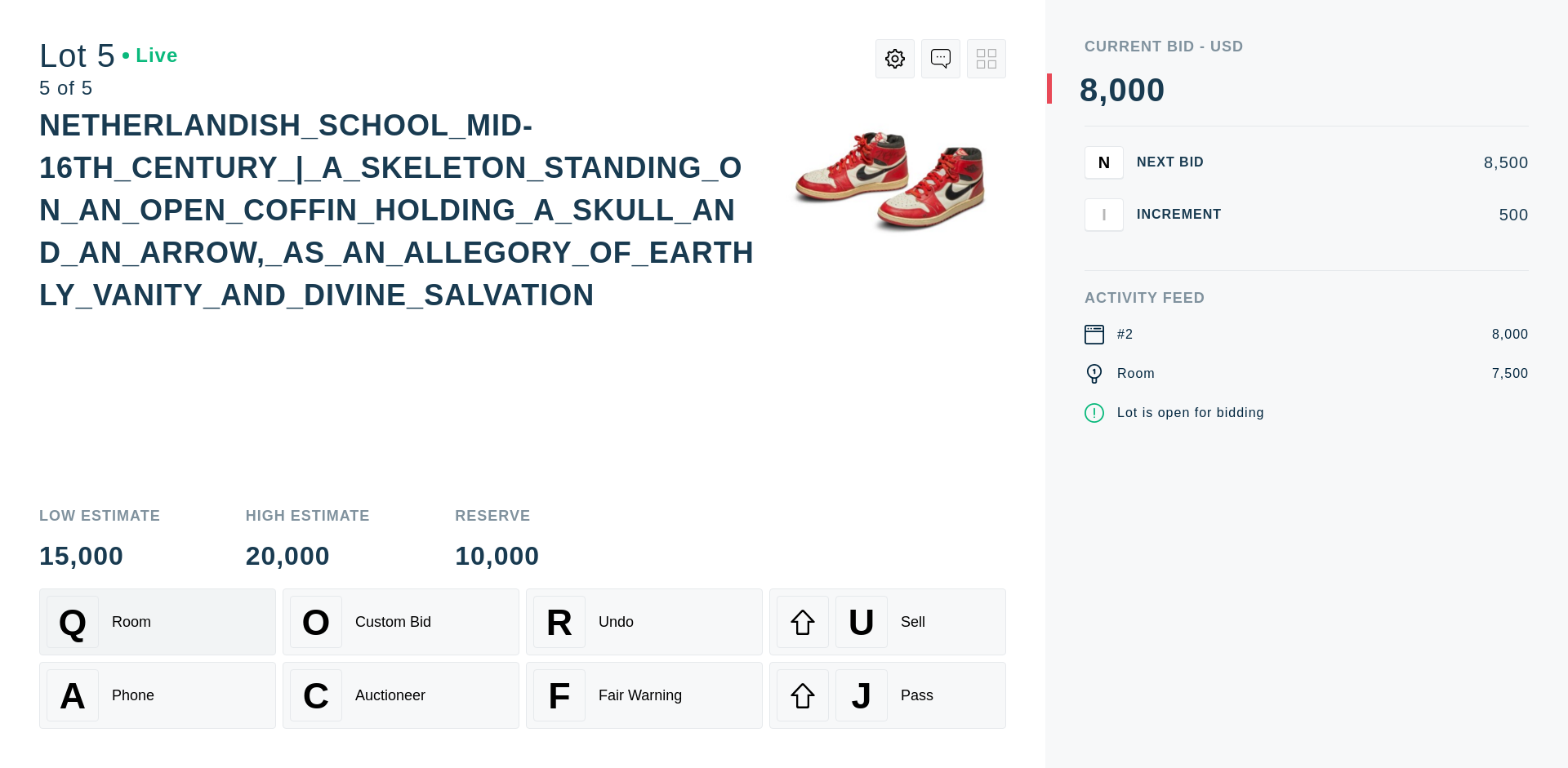
click at [158, 622] on div "Q Room" at bounding box center [157, 622] width 222 height 52
click at [887, 622] on div "U Sell" at bounding box center [887, 622] width 222 height 52
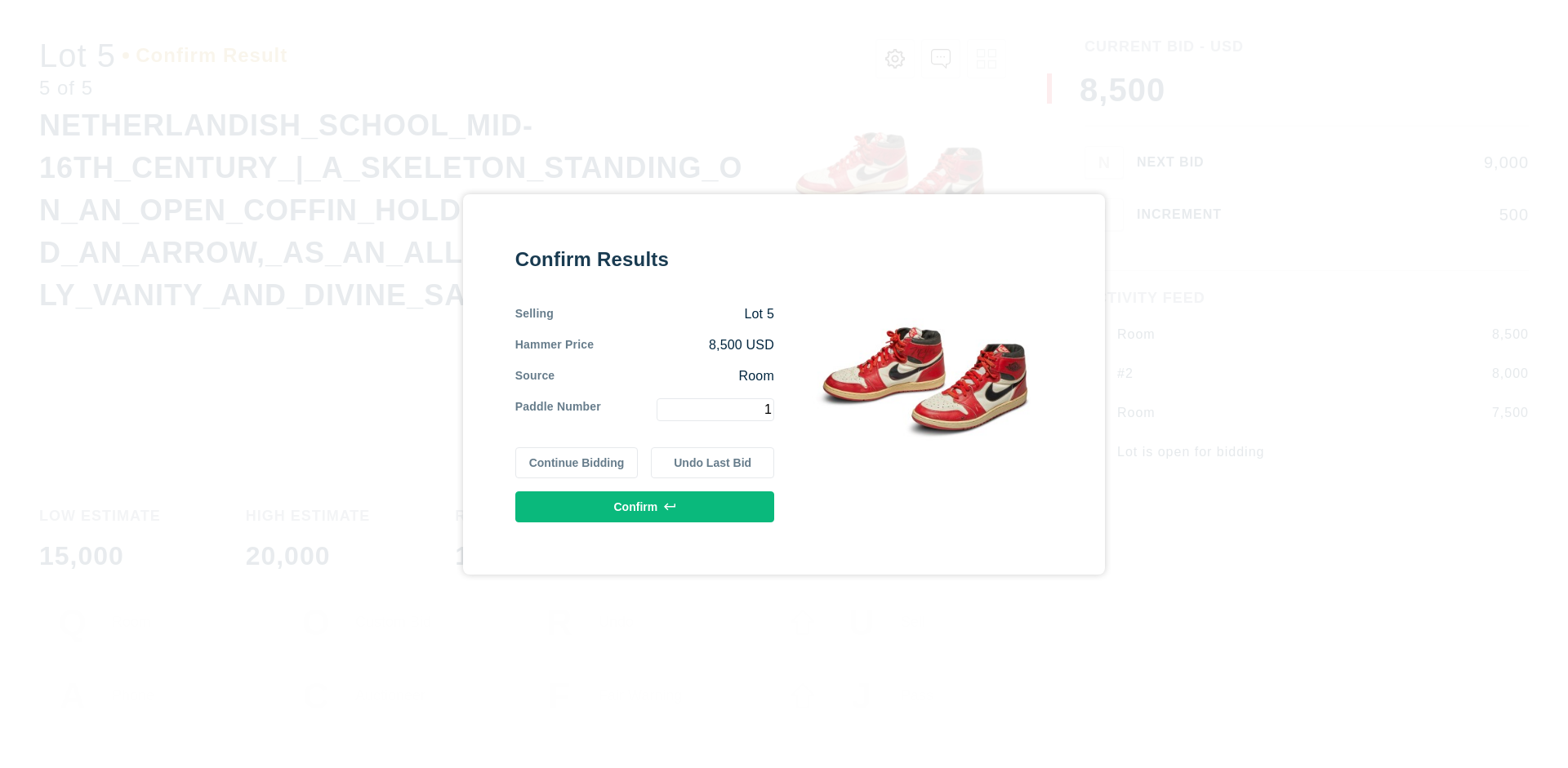
type input "1"
click at [645, 506] on button "Confirm" at bounding box center [645, 507] width 259 height 31
